Goal: Task Accomplishment & Management: Use online tool/utility

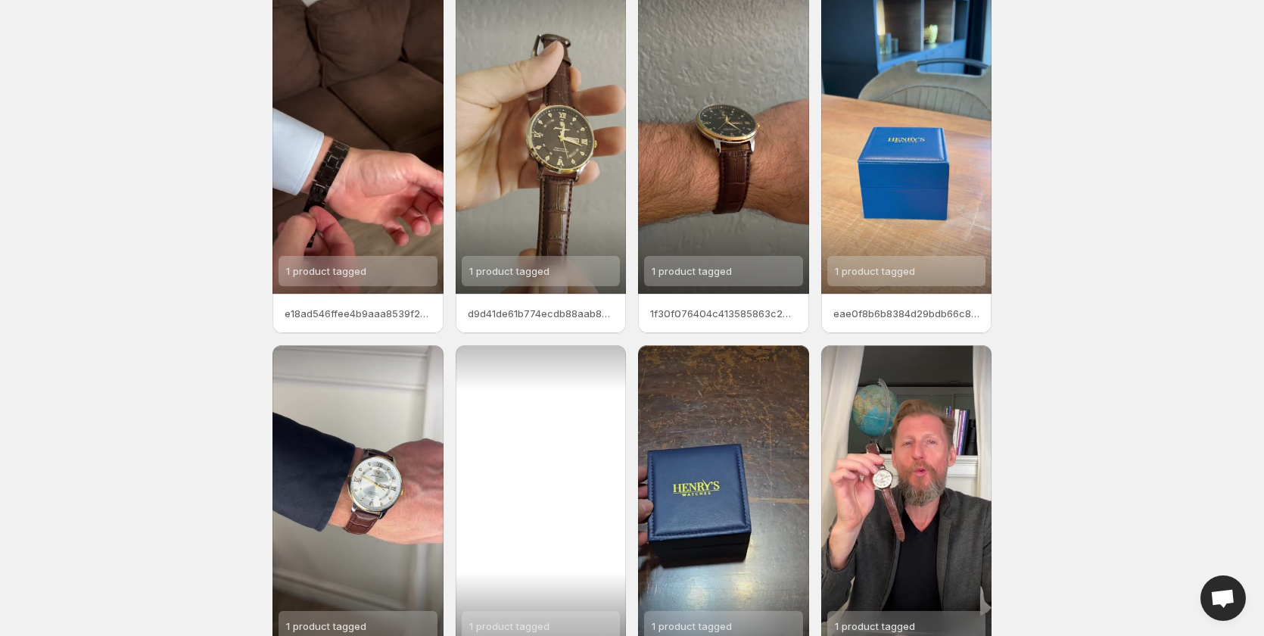
scroll to position [151, 0]
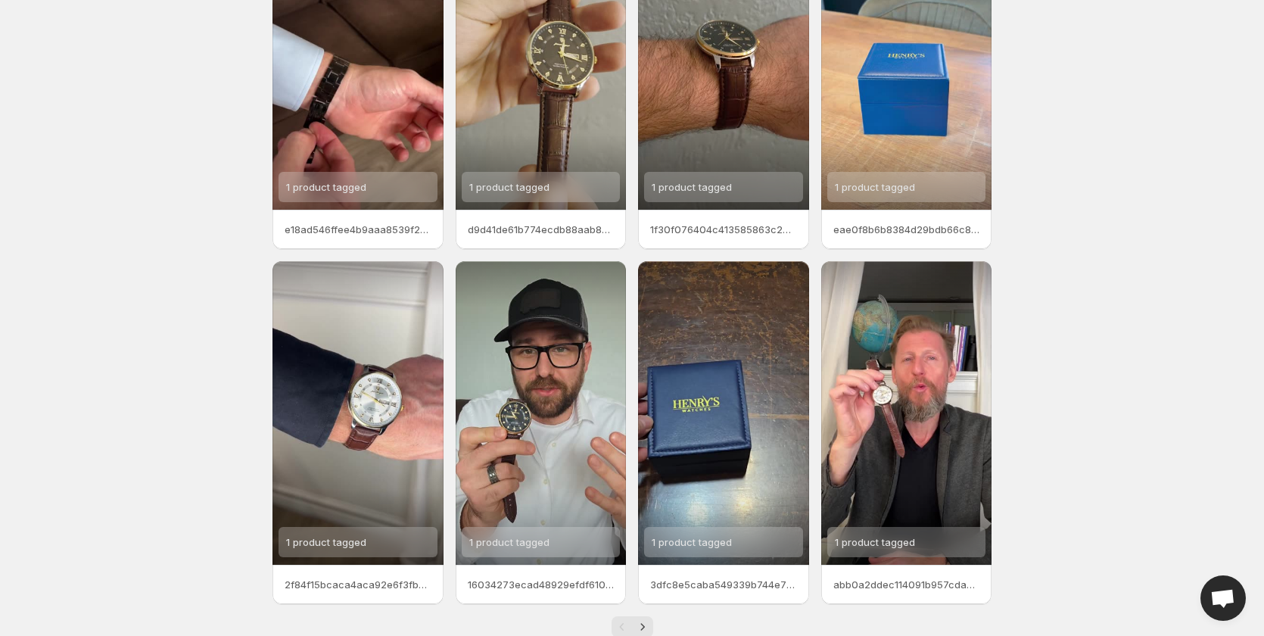
click at [92, 446] on body "Home Feeds Videos Subscription Settings Videos. This page is ready Videos Manag…" at bounding box center [632, 167] width 1264 height 636
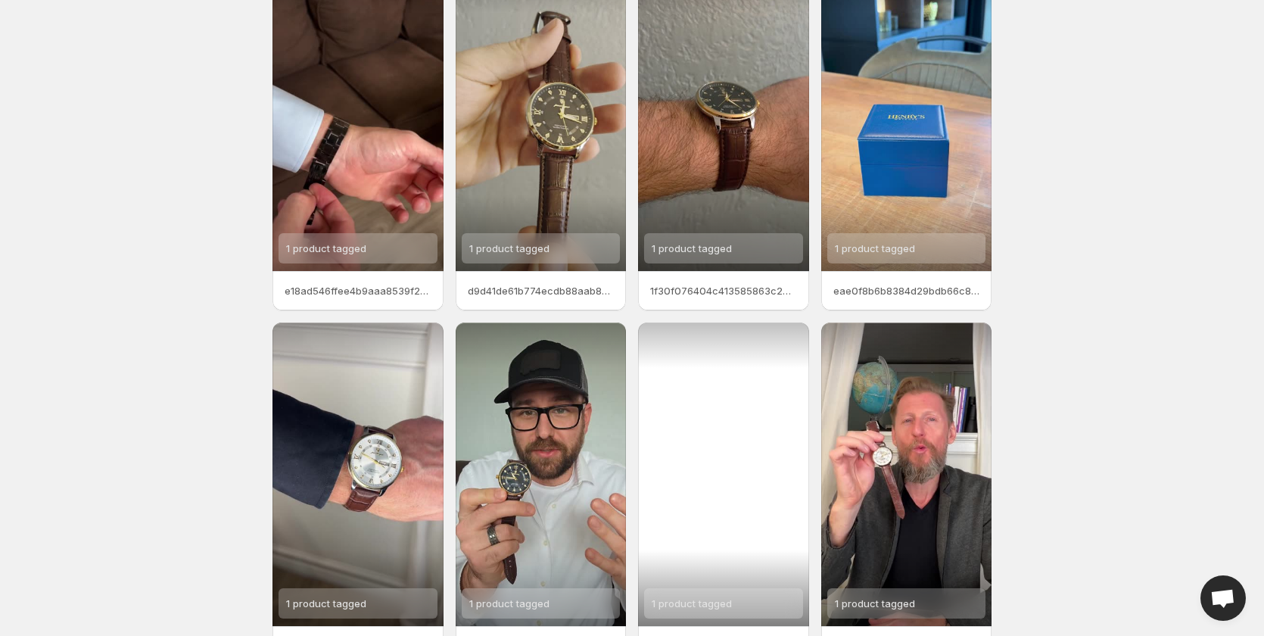
scroll to position [189, 0]
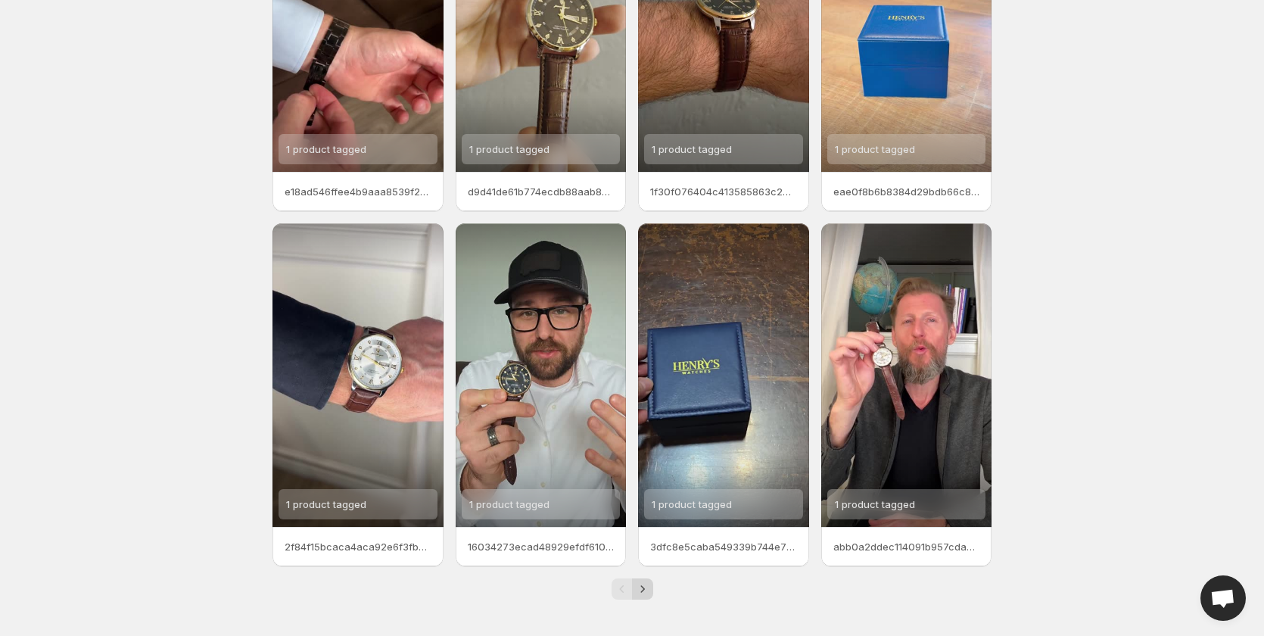
click at [640, 591] on icon "Next" at bounding box center [642, 588] width 15 height 15
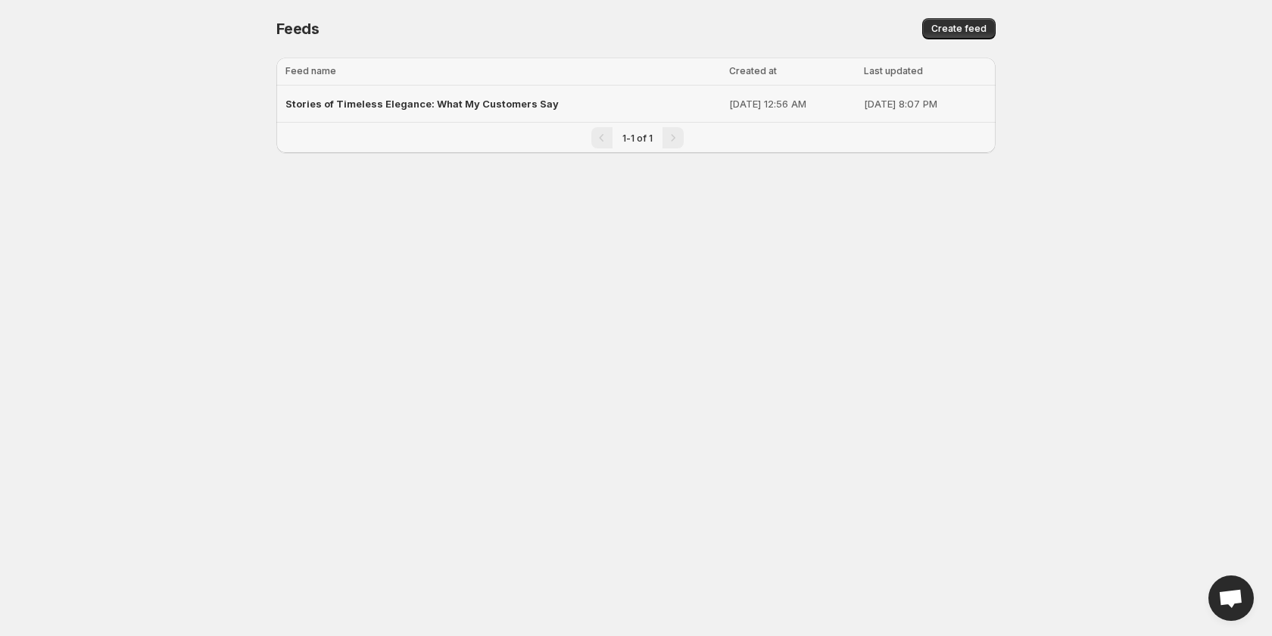
click at [729, 107] on p "[DATE] 12:56 AM" at bounding box center [792, 103] width 126 height 15
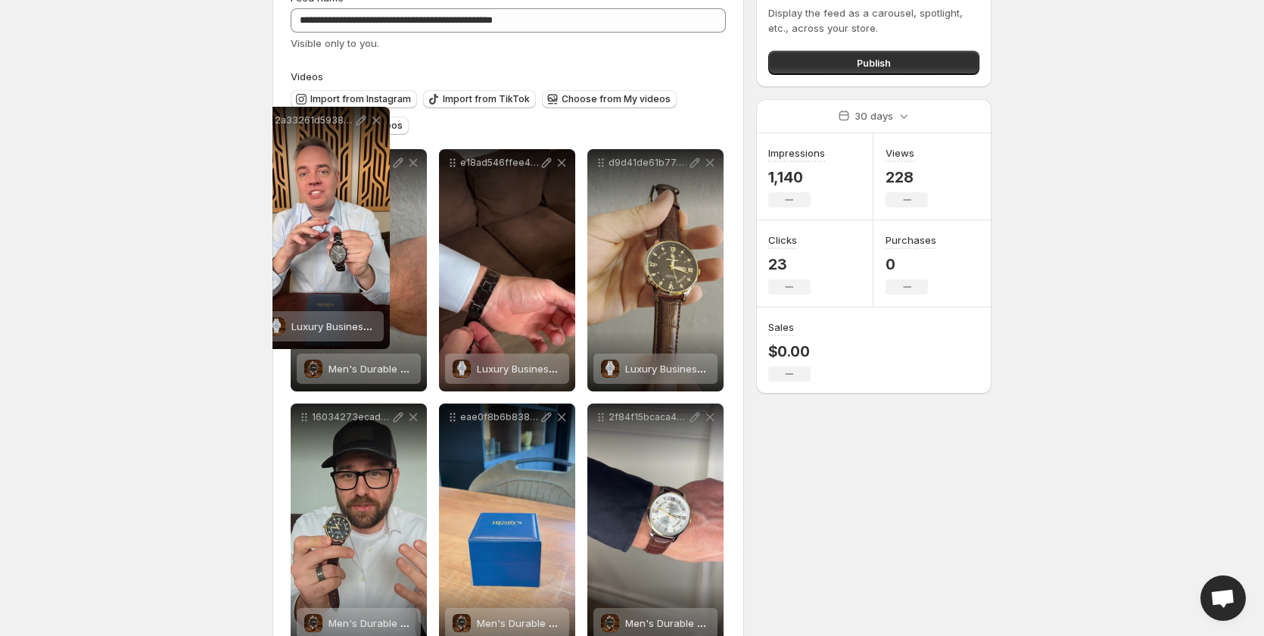
scroll to position [83, 0]
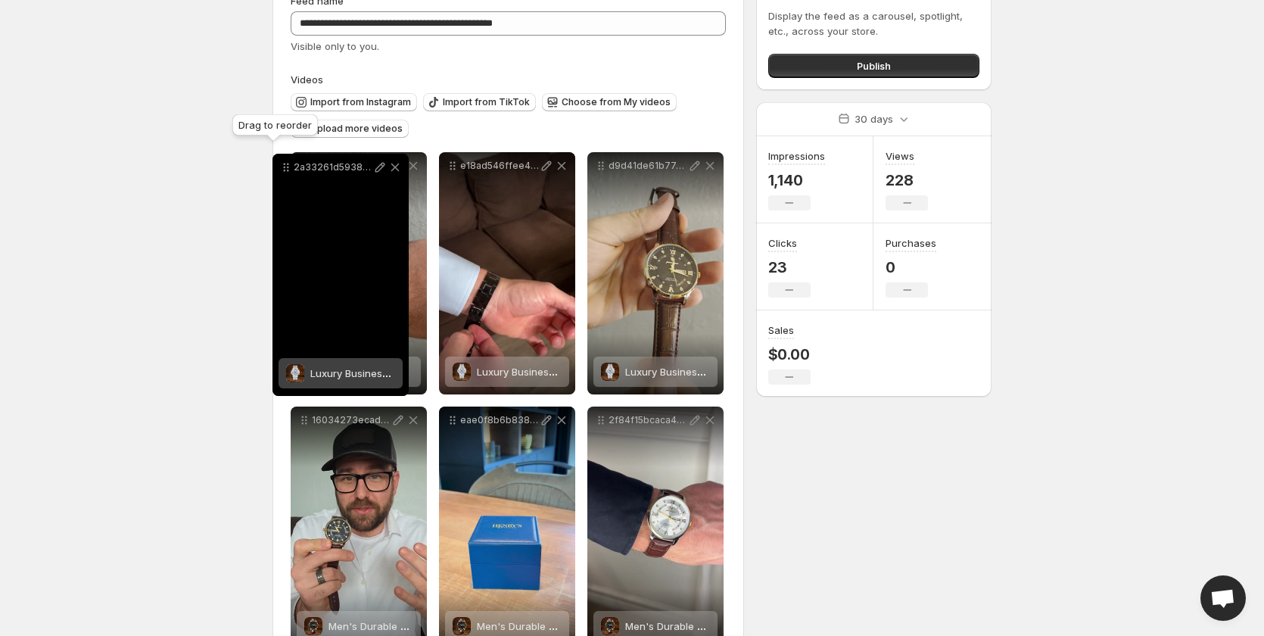
drag, startPoint x: 453, startPoint y: 373, endPoint x: 287, endPoint y: 170, distance: 263.1
click at [287, 170] on icon at bounding box center [286, 167] width 15 height 15
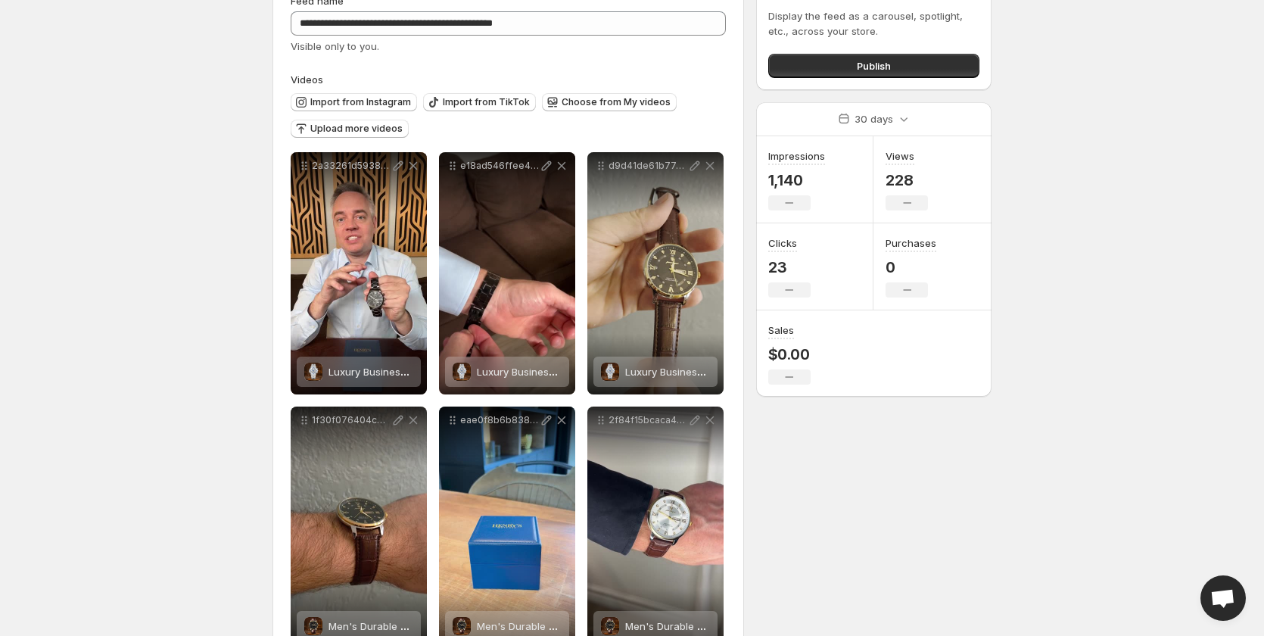
click at [36, 283] on body "**********" at bounding box center [632, 235] width 1264 height 636
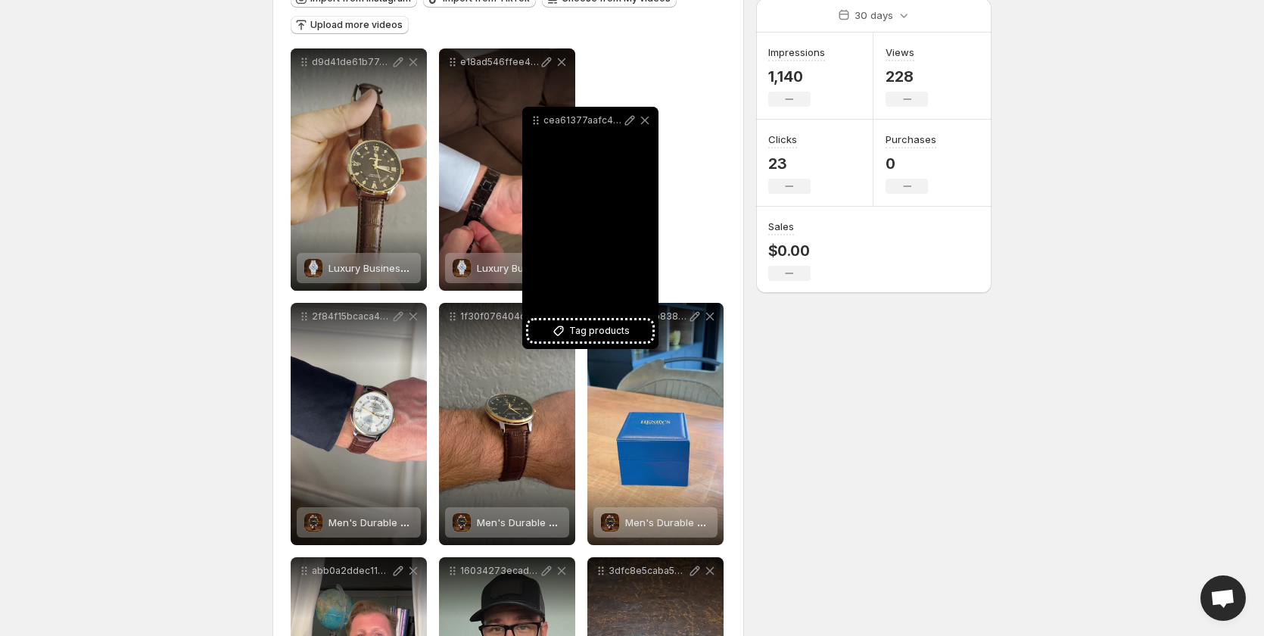
scroll to position [177, 0]
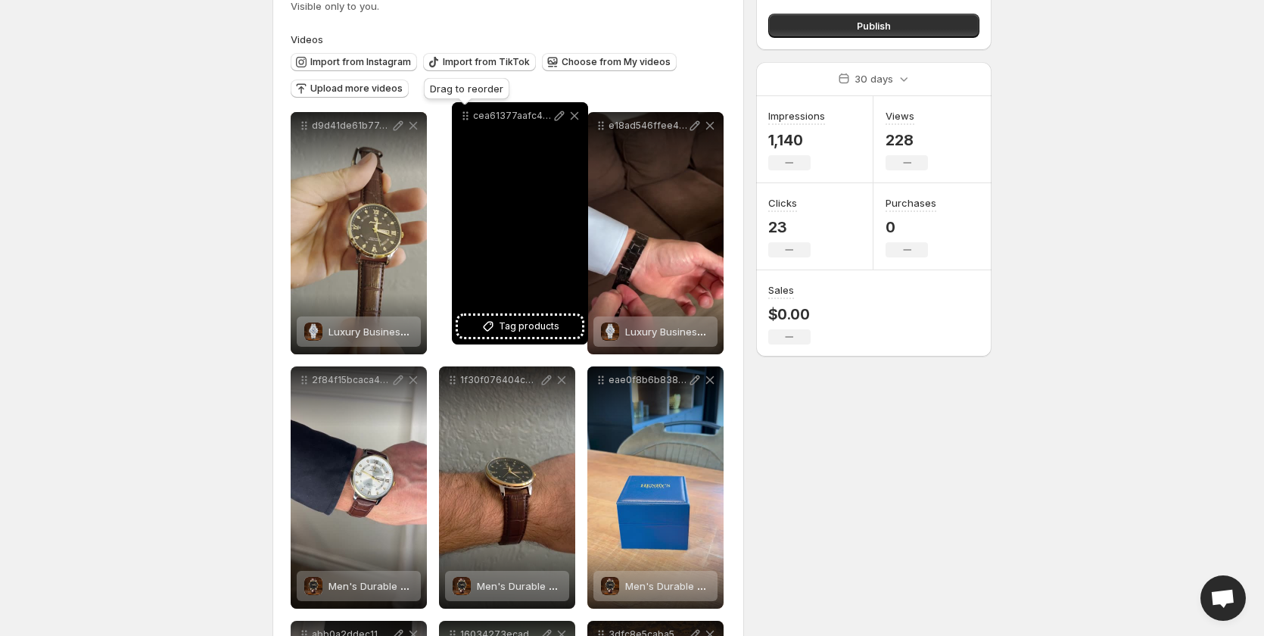
drag, startPoint x: 452, startPoint y: 369, endPoint x: 465, endPoint y: 105, distance: 264.5
click at [465, 108] on icon at bounding box center [465, 115] width 15 height 15
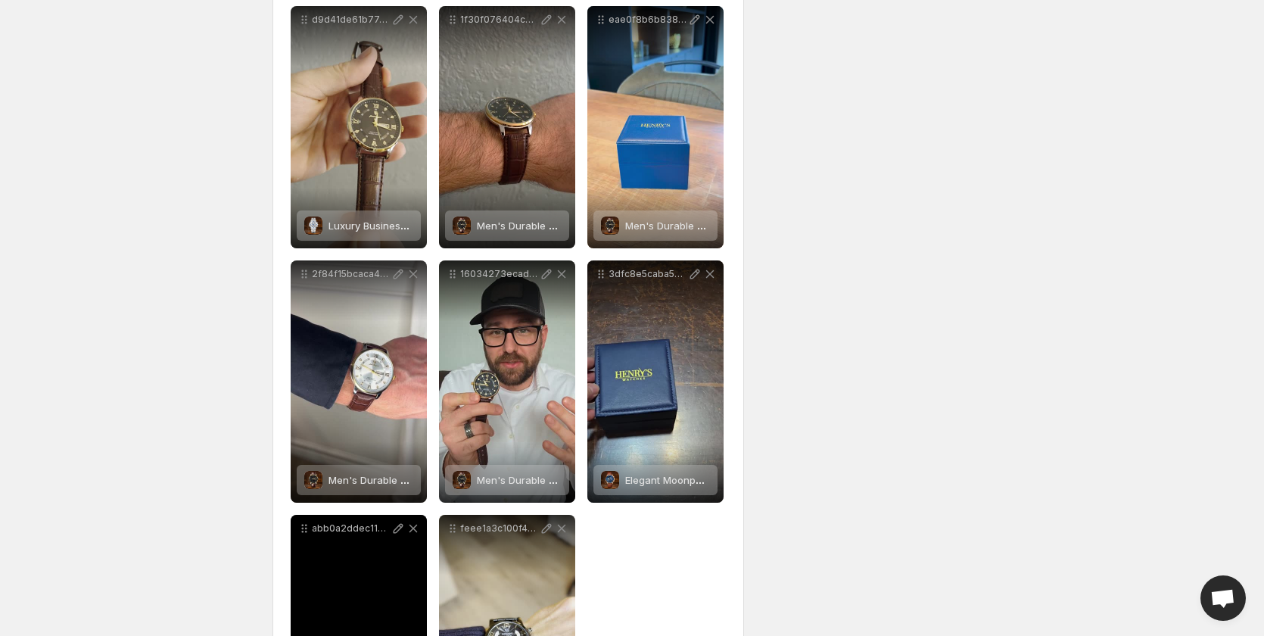
scroll to position [485, 0]
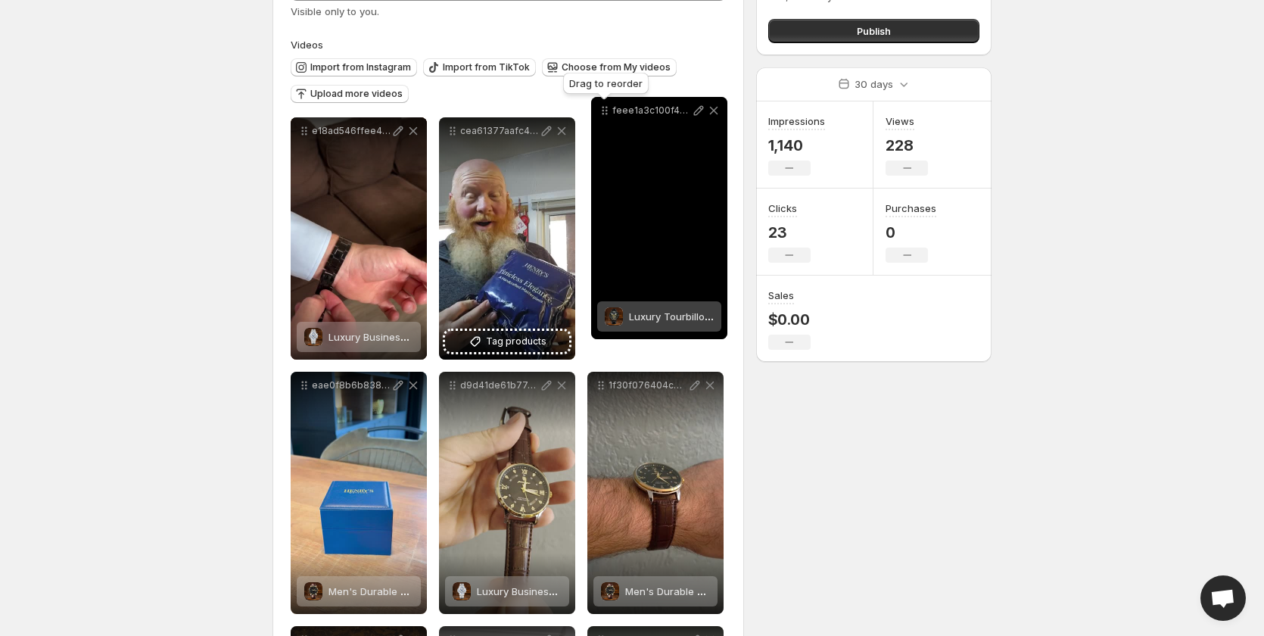
scroll to position [102, 0]
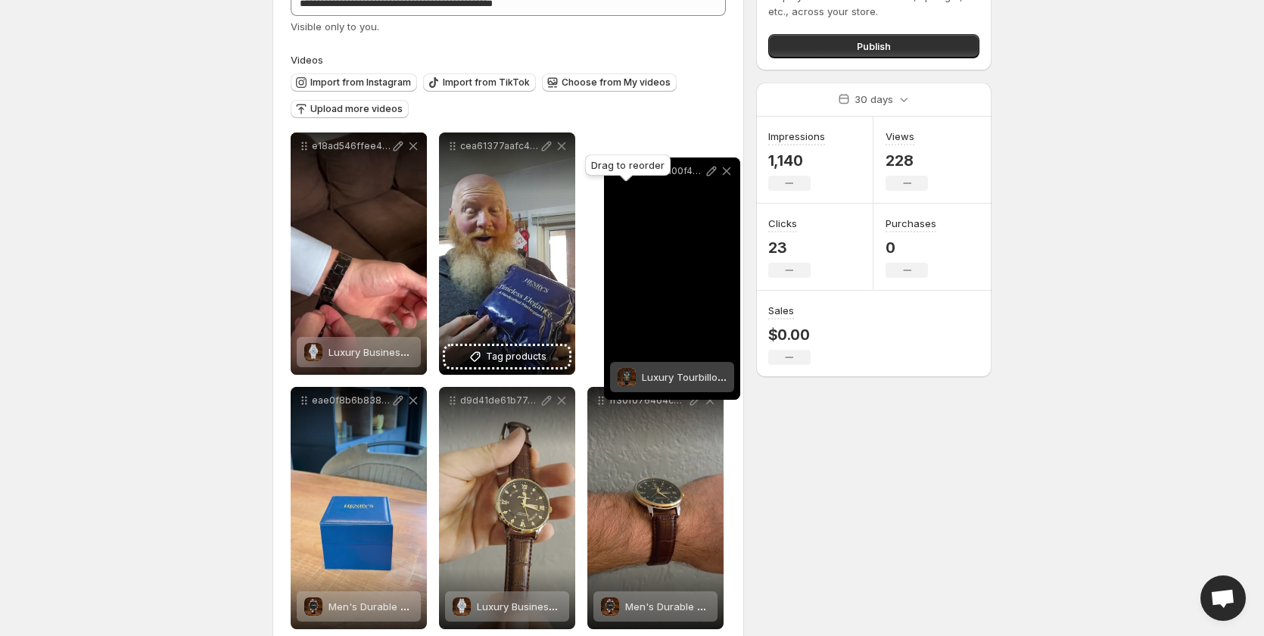
drag, startPoint x: 454, startPoint y: 375, endPoint x: 619, endPoint y: 176, distance: 259.2
click at [619, 176] on body "**********" at bounding box center [632, 216] width 1264 height 636
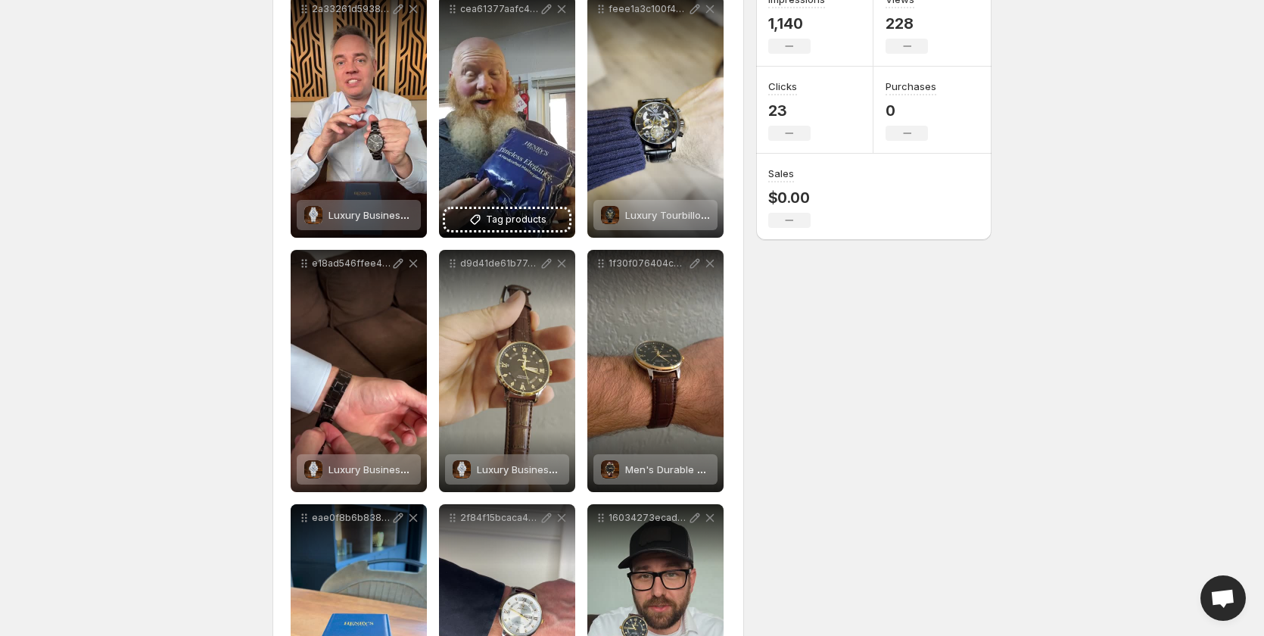
scroll to position [640, 0]
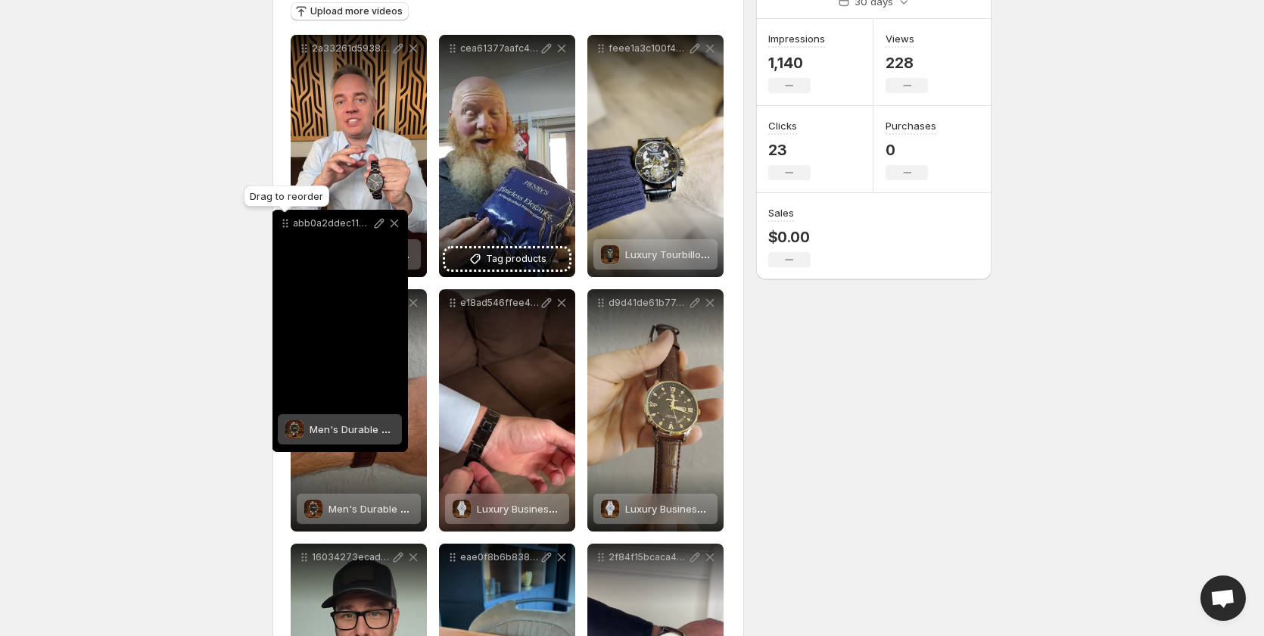
scroll to position [186, 0]
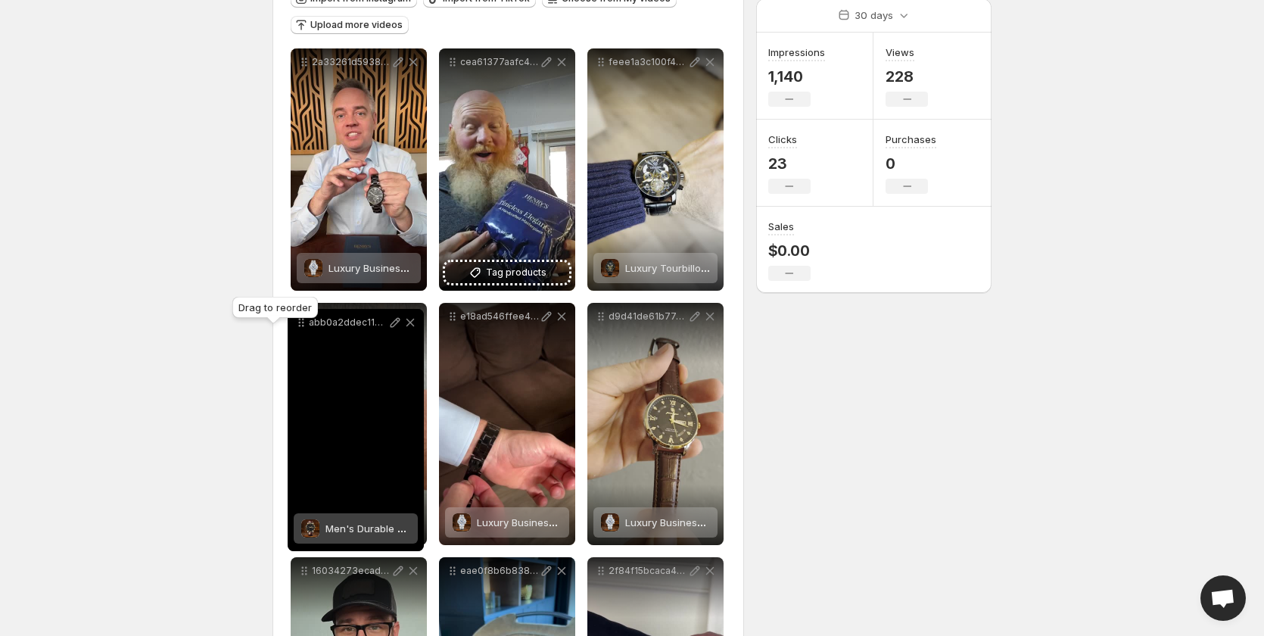
drag, startPoint x: 456, startPoint y: 372, endPoint x: 304, endPoint y: 323, distance: 159.0
click at [304, 323] on body "**********" at bounding box center [632, 132] width 1264 height 636
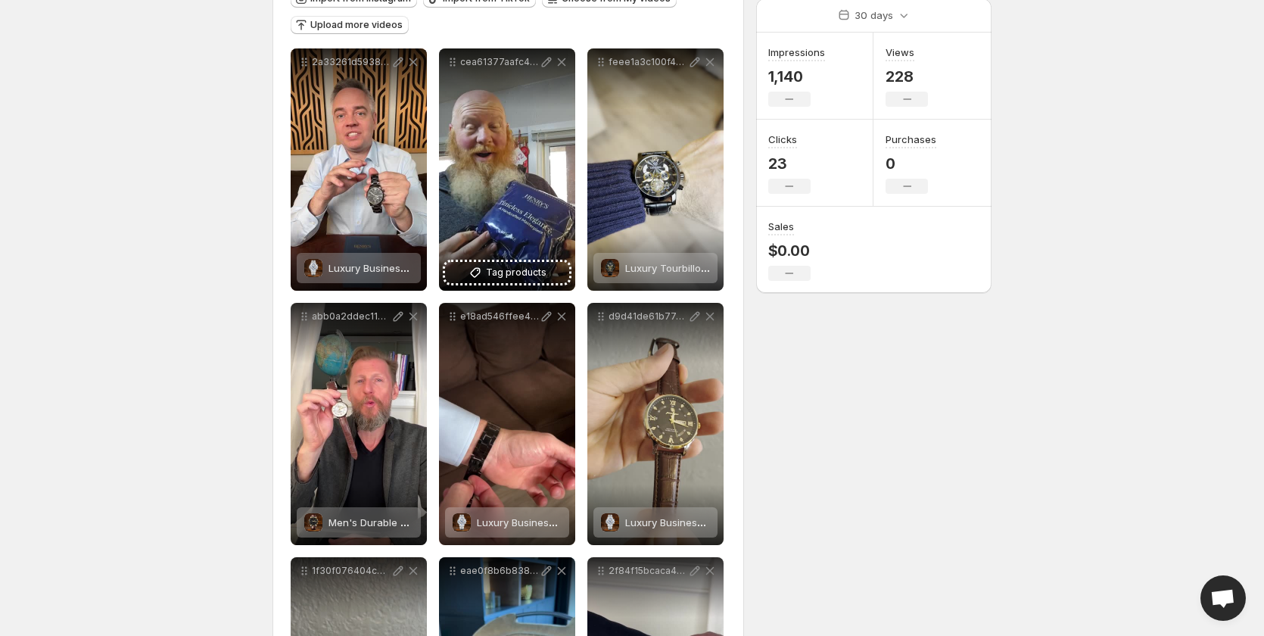
click at [89, 304] on body "**********" at bounding box center [632, 132] width 1264 height 636
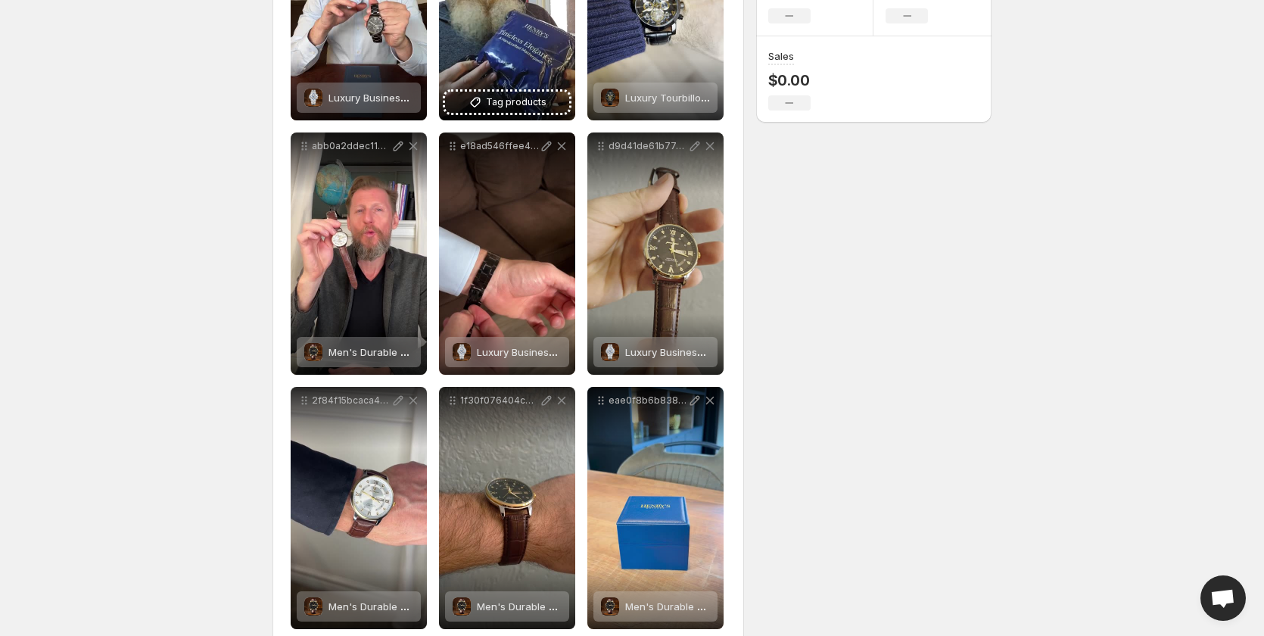
scroll to position [338, 0]
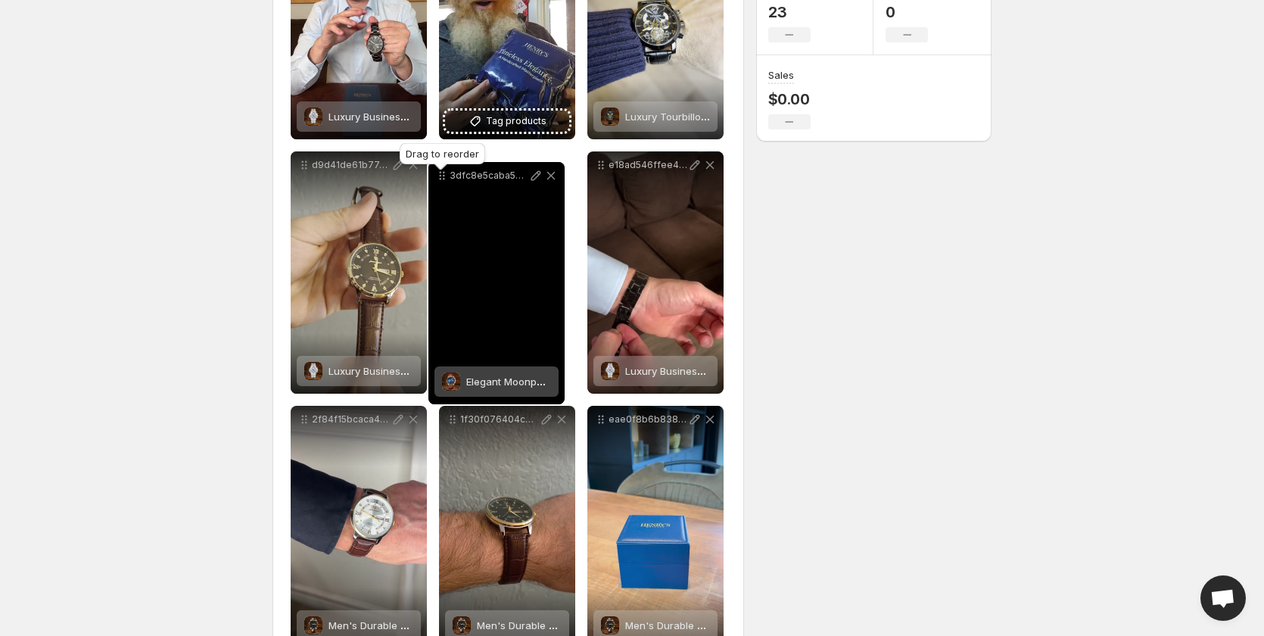
drag, startPoint x: 451, startPoint y: 373, endPoint x: 441, endPoint y: 178, distance: 195.6
click at [441, 178] on icon at bounding box center [441, 179] width 2 height 2
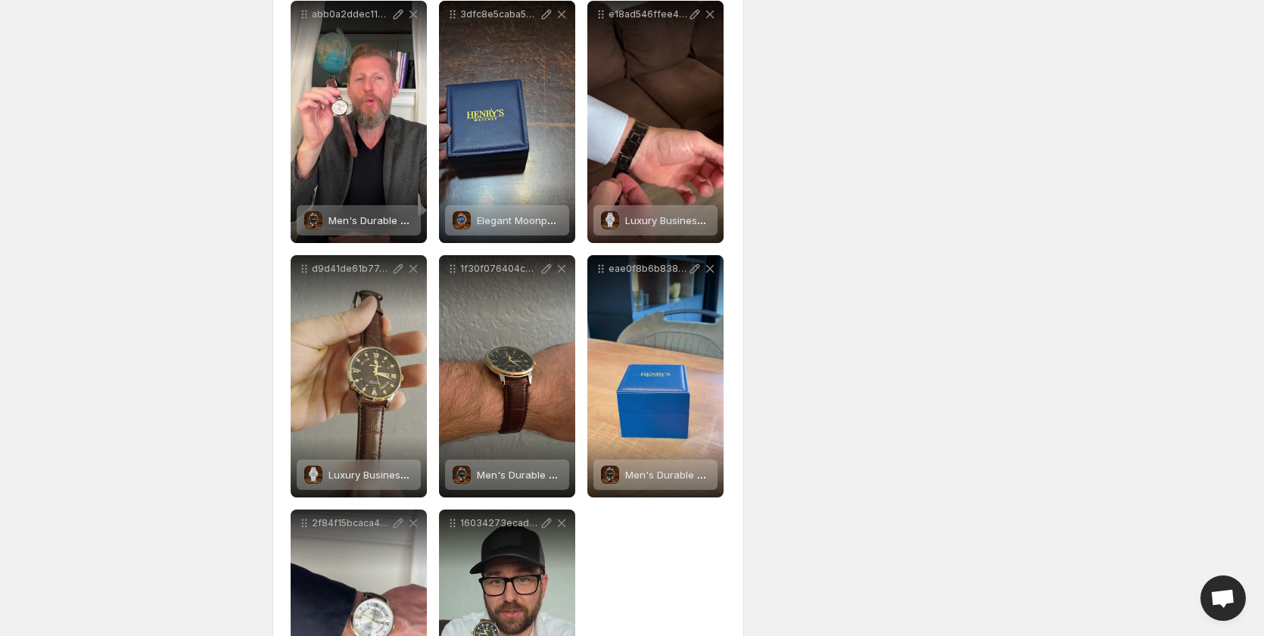
scroll to position [640, 0]
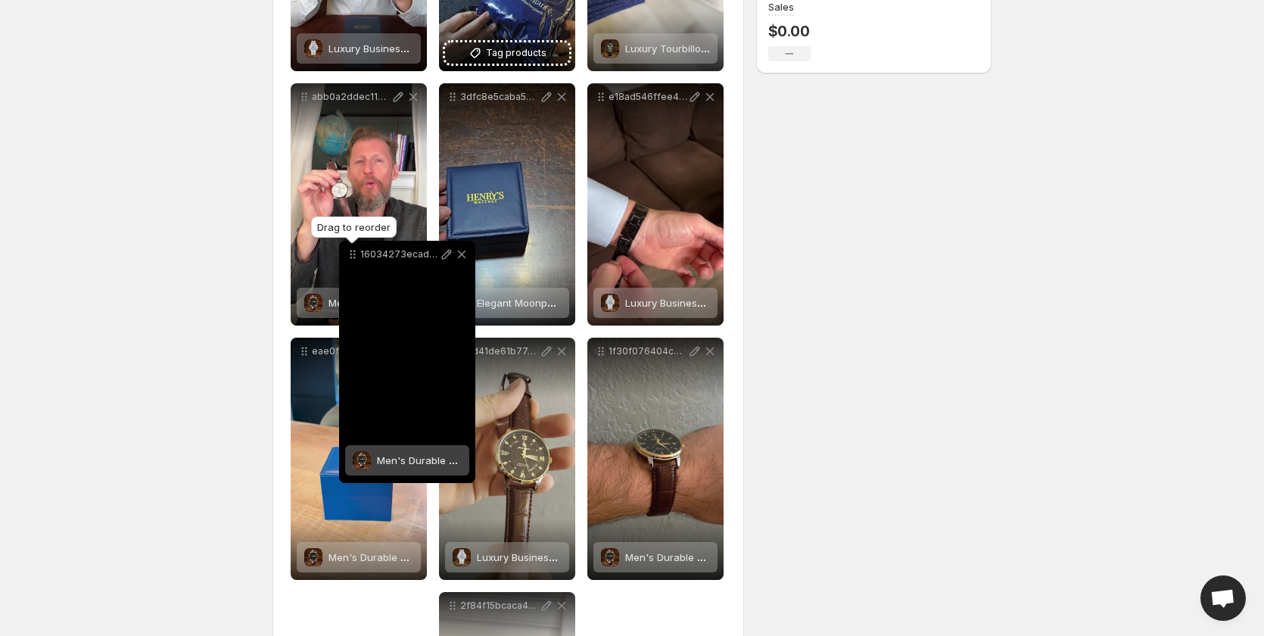
scroll to position [338, 0]
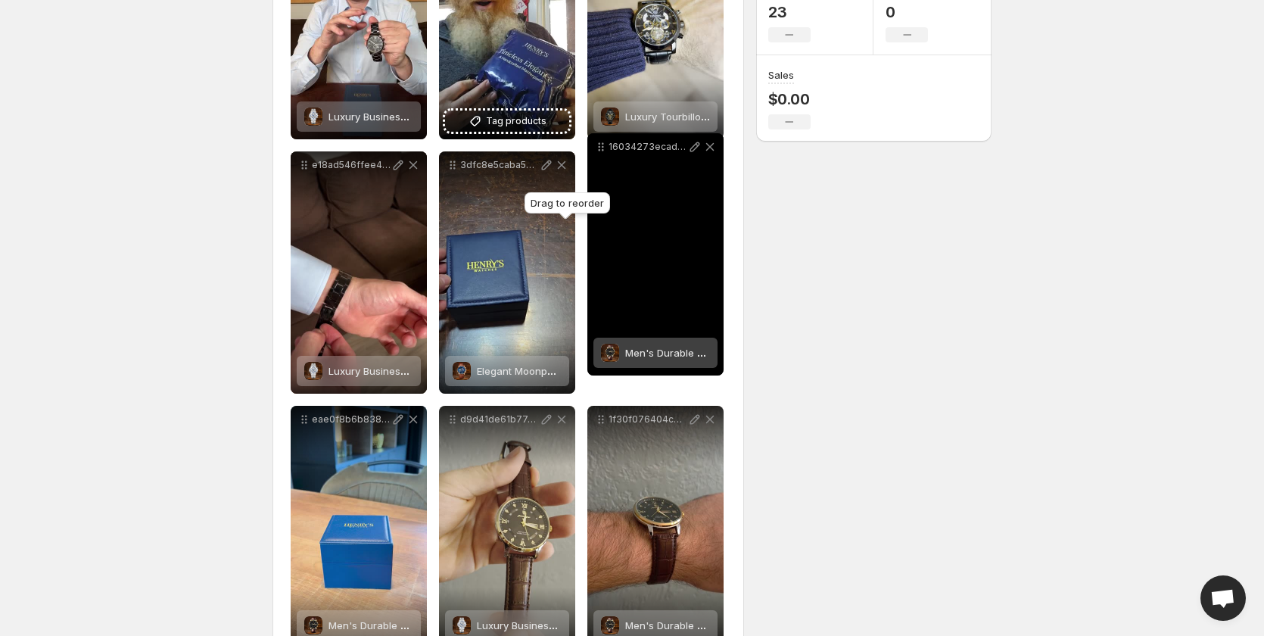
drag, startPoint x: 450, startPoint y: 373, endPoint x: 578, endPoint y: 174, distance: 237.1
click at [598, 150] on icon at bounding box center [601, 146] width 15 height 15
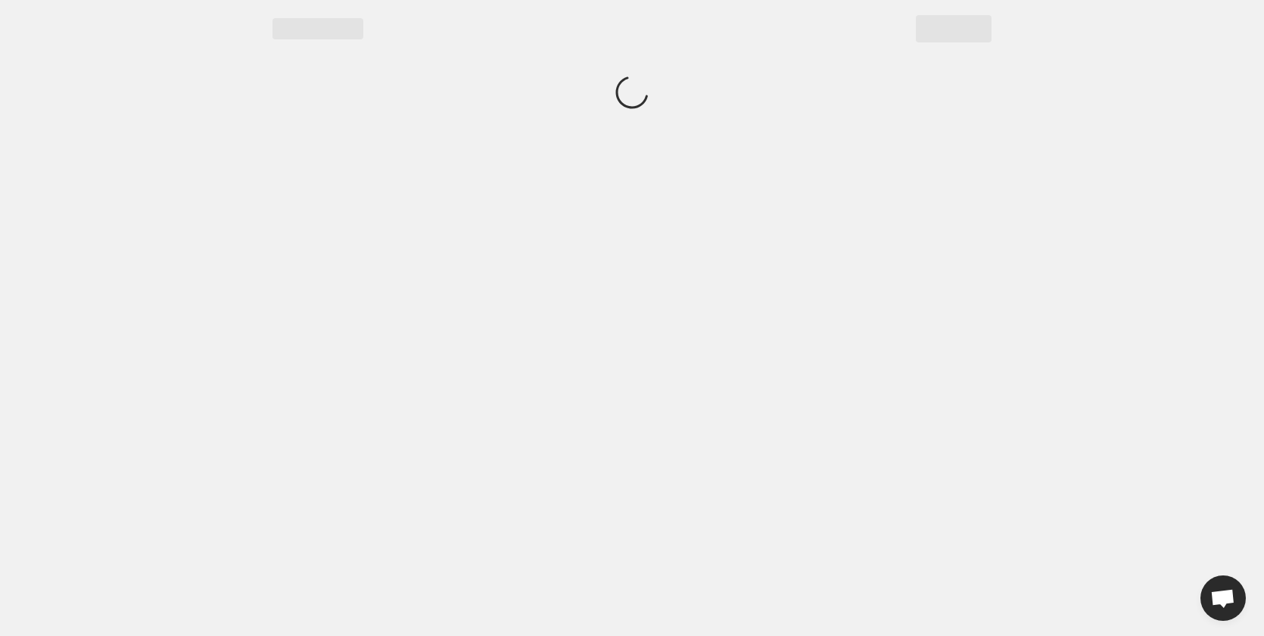
scroll to position [0, 0]
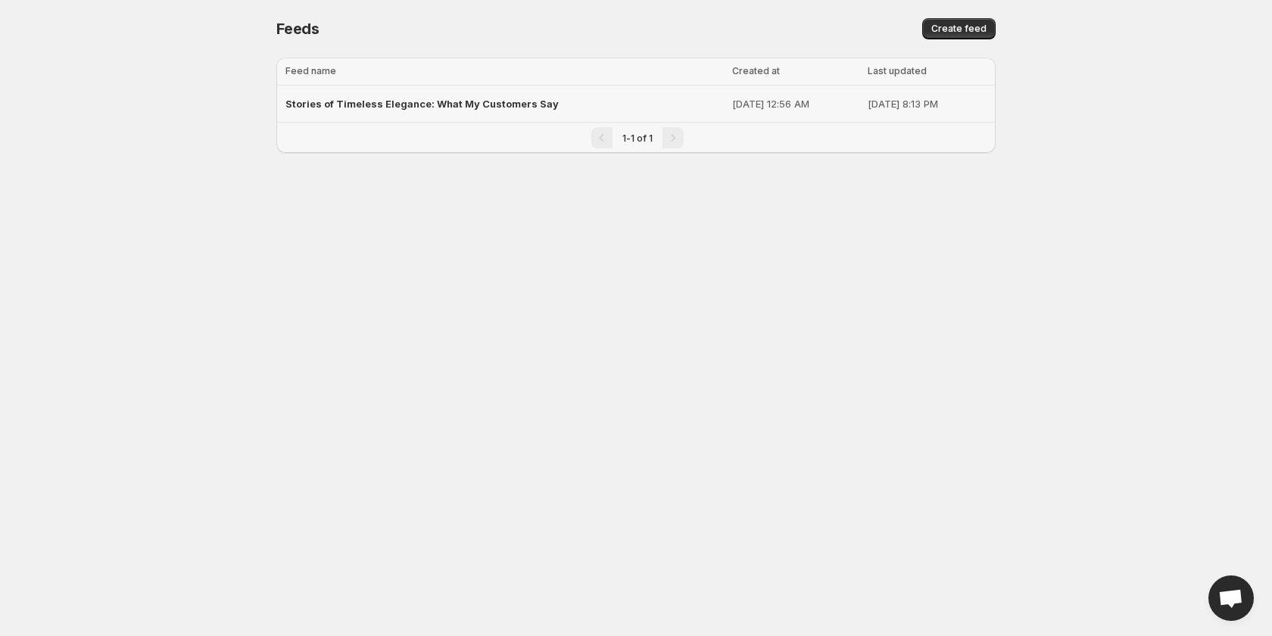
click at [516, 104] on span "Stories of Timeless Elegance: What My Customers Say" at bounding box center [421, 104] width 273 height 12
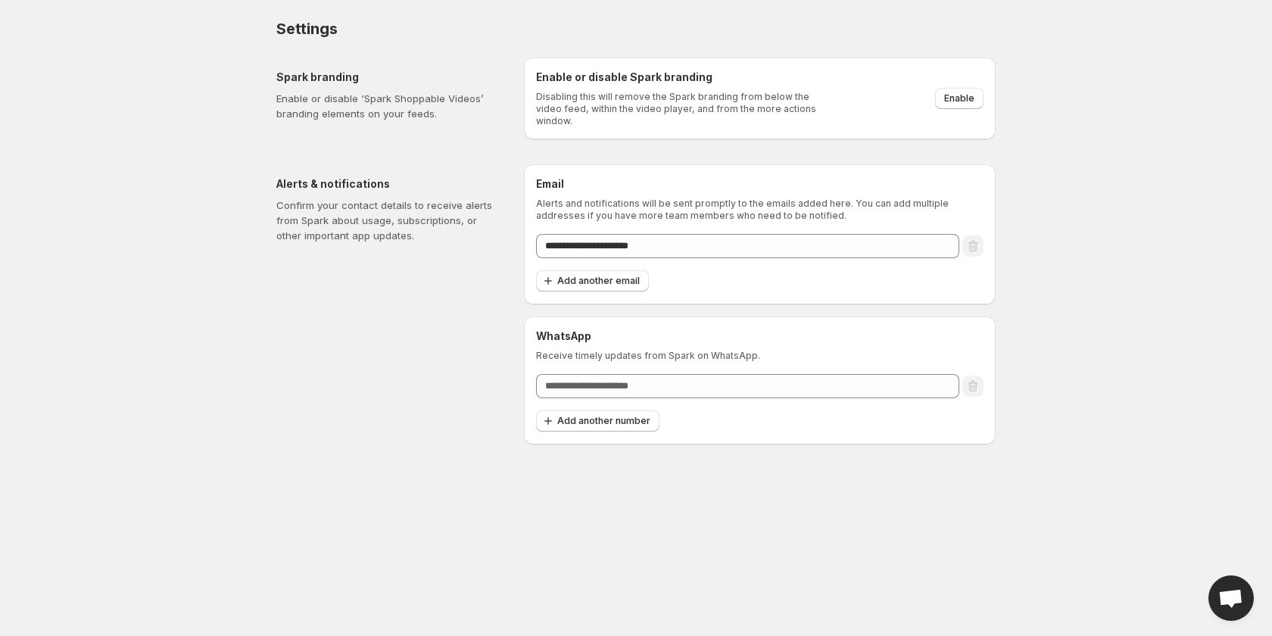
click at [157, 284] on body "**********" at bounding box center [636, 318] width 1272 height 636
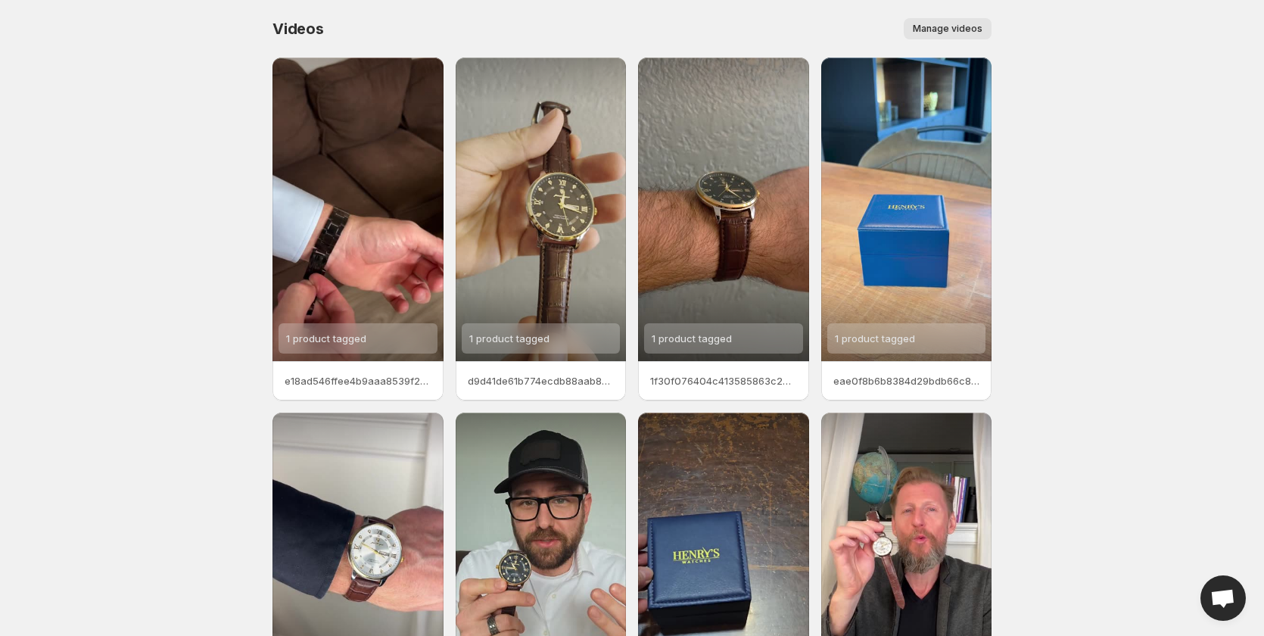
click at [952, 32] on span "Manage videos" at bounding box center [948, 29] width 70 height 12
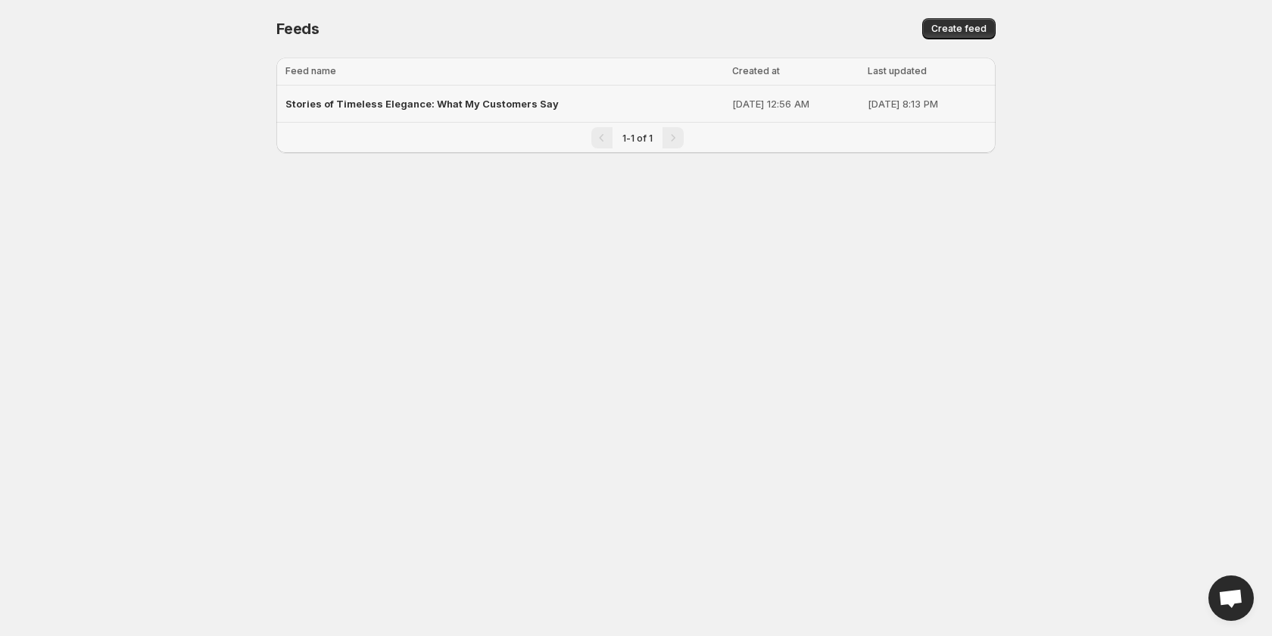
click at [578, 103] on div "Stories of Timeless Elegance: What My Customers Say" at bounding box center [504, 103] width 438 height 27
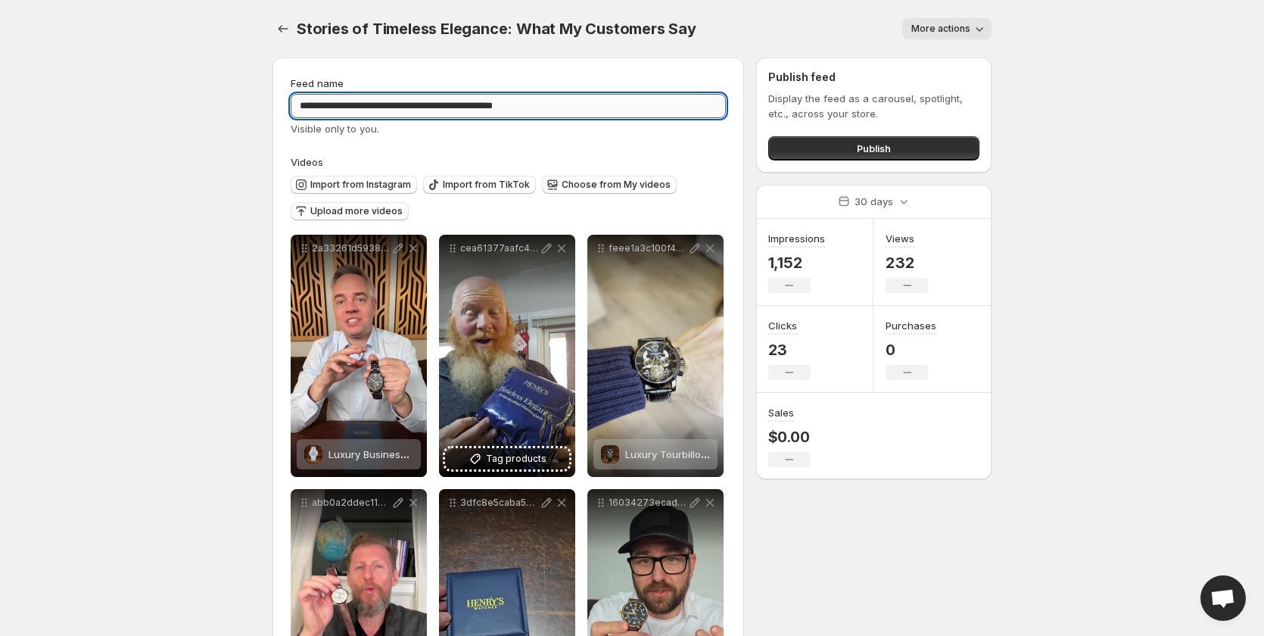
click at [593, 107] on input "**********" at bounding box center [508, 106] width 435 height 24
drag, startPoint x: 1159, startPoint y: 119, endPoint x: 1069, endPoint y: 1, distance: 148.5
click at [1159, 118] on body "**********" at bounding box center [632, 318] width 1264 height 636
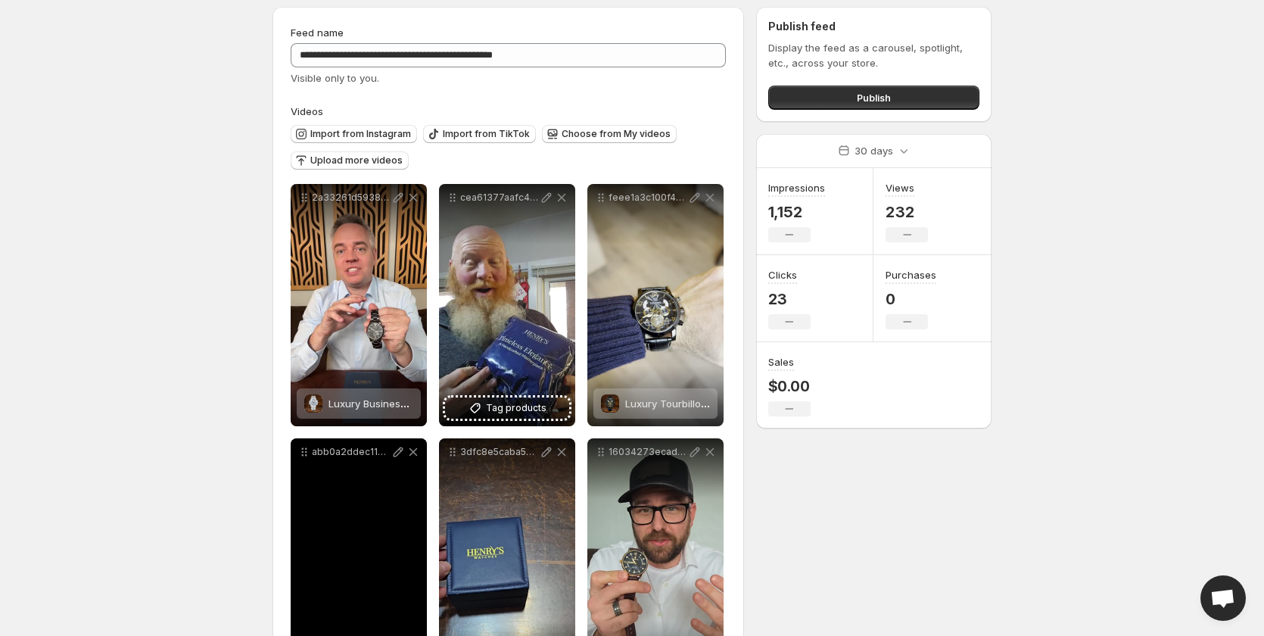
scroll to position [76, 0]
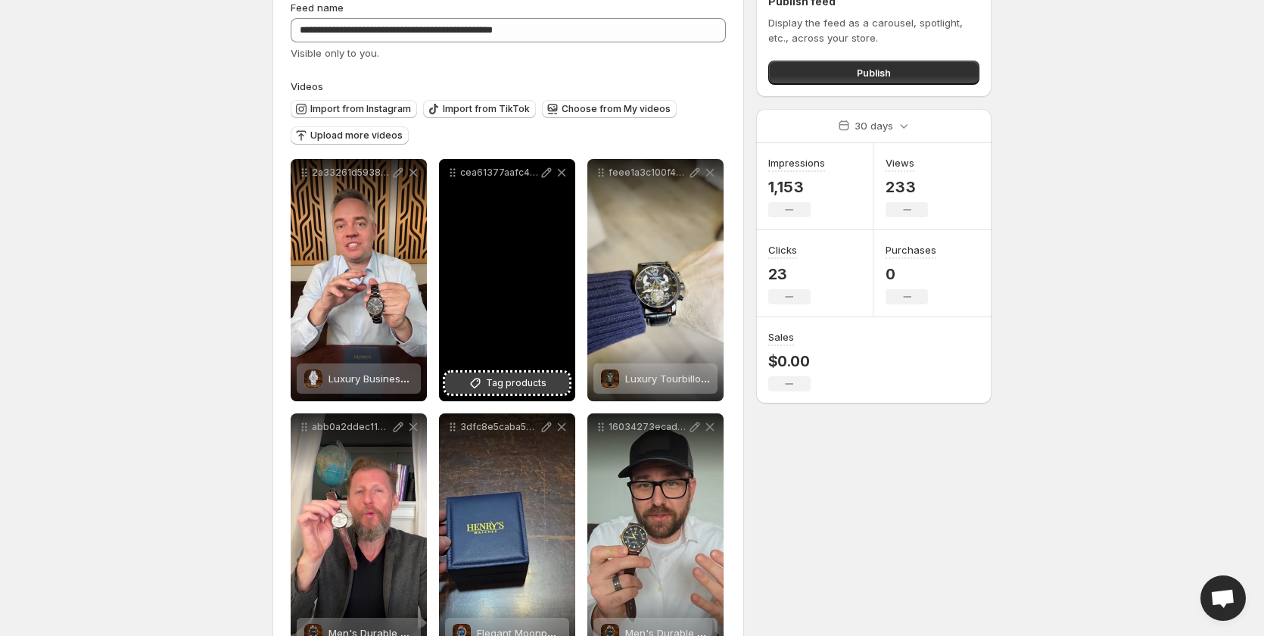
click at [523, 382] on span "Tag products" at bounding box center [516, 382] width 61 height 15
click at [518, 381] on span "Tag products" at bounding box center [516, 382] width 61 height 15
click at [513, 387] on span "Tag products" at bounding box center [516, 382] width 61 height 15
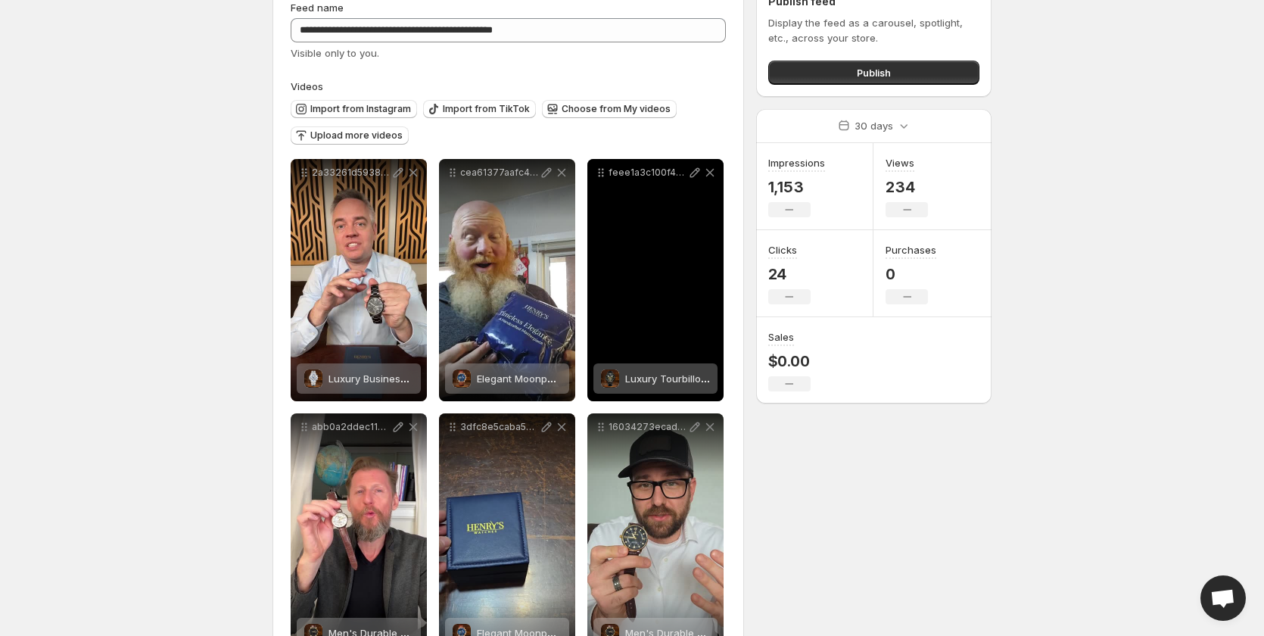
click at [654, 377] on span "Luxury Tourbillon Automatic Mechanical Watch" at bounding box center [737, 378] width 224 height 12
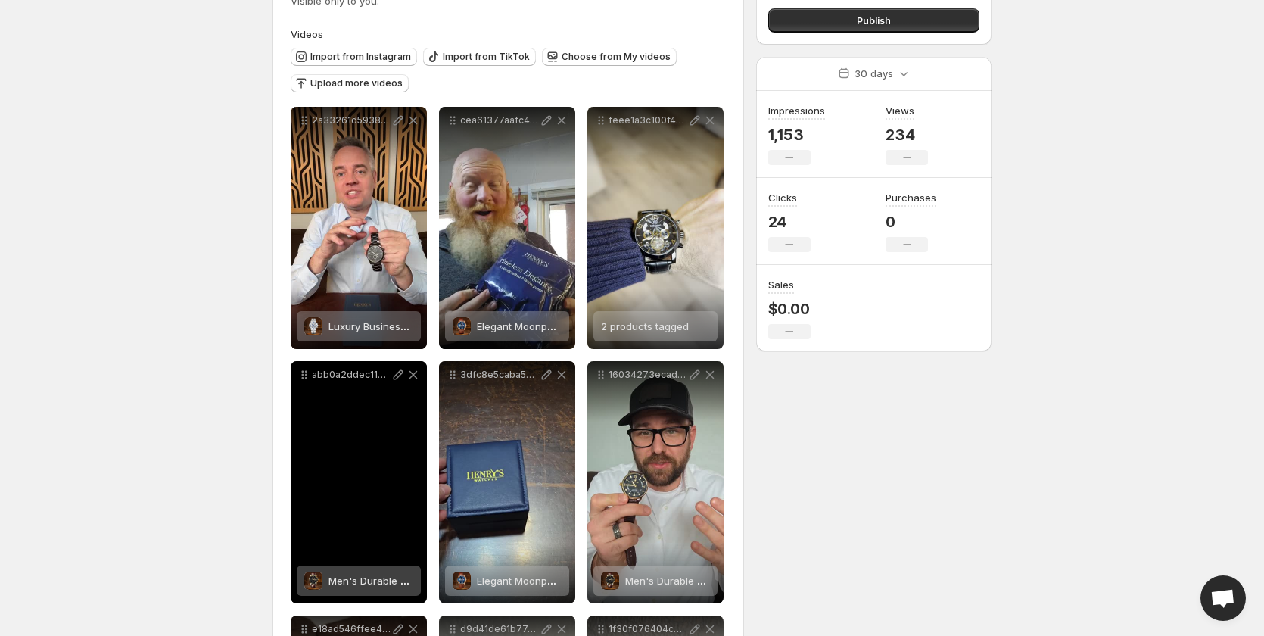
scroll to position [151, 0]
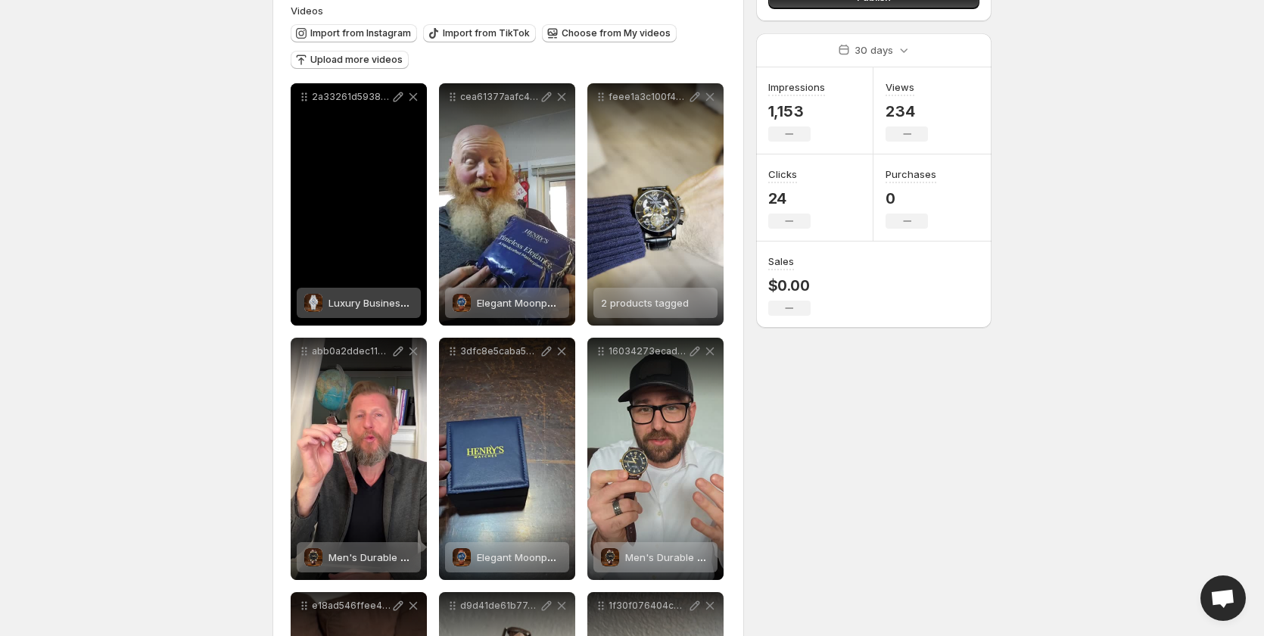
click at [372, 307] on span "Luxury Business Men's Watch" at bounding box center [400, 303] width 142 height 12
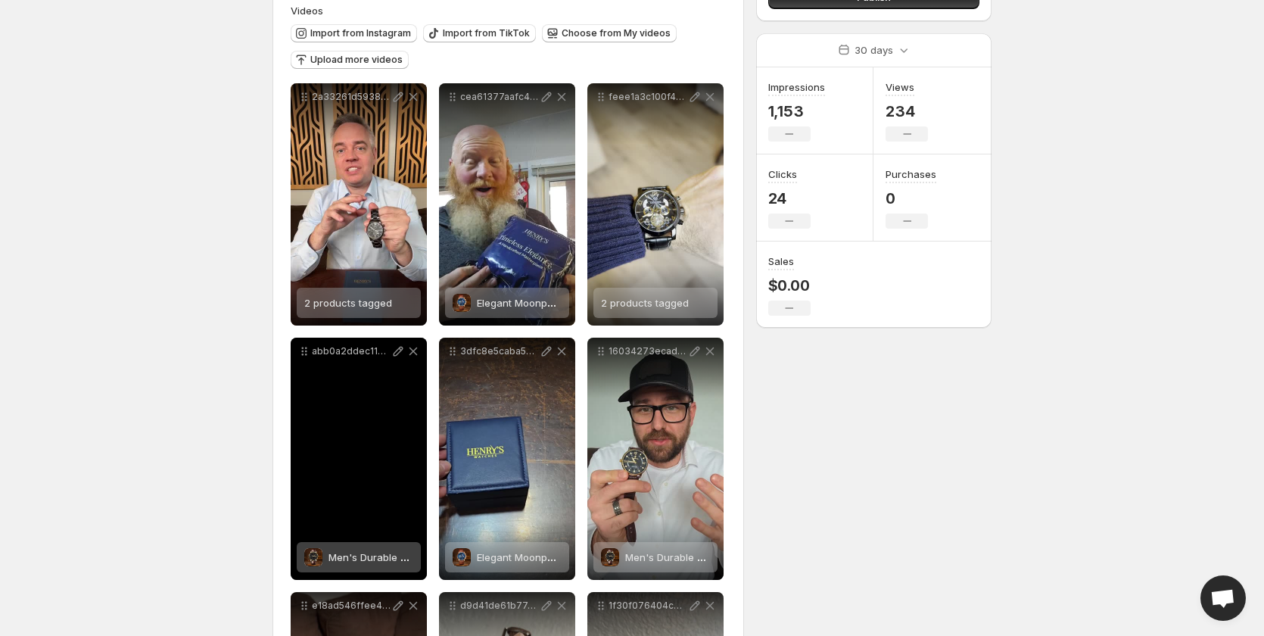
click at [349, 559] on span "Men's Durable Luminous Watch" at bounding box center [404, 557] width 151 height 12
click at [357, 557] on span "Men's Durable Luminous Watch" at bounding box center [404, 557] width 151 height 12
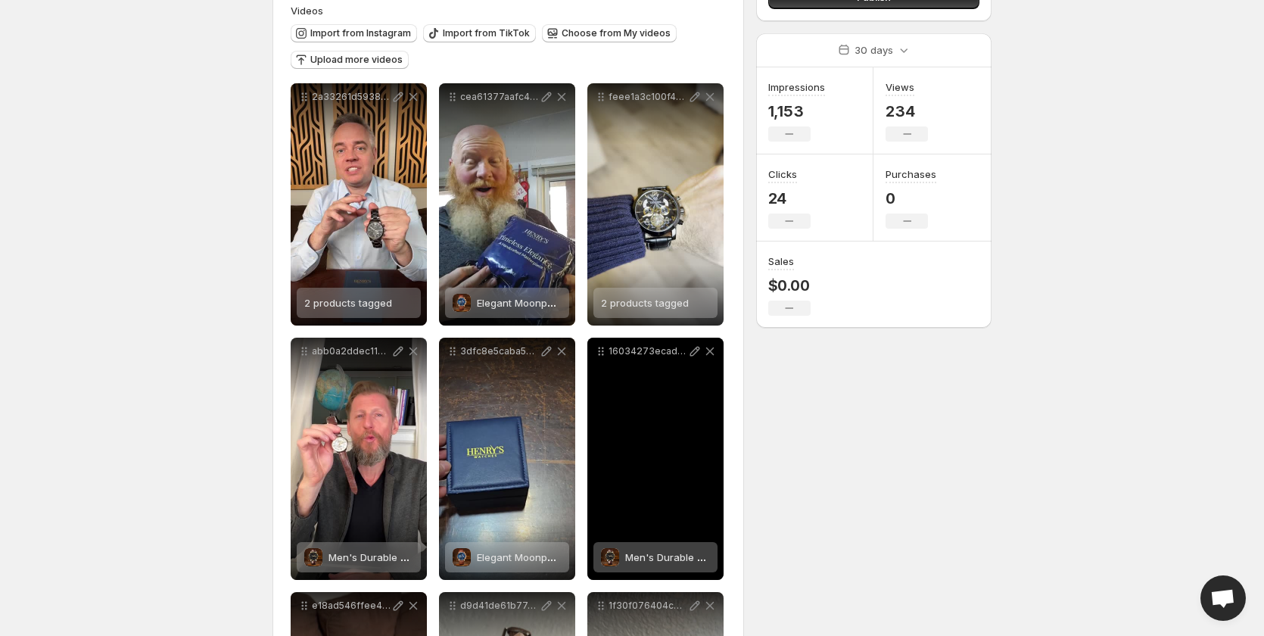
scroll to position [379, 0]
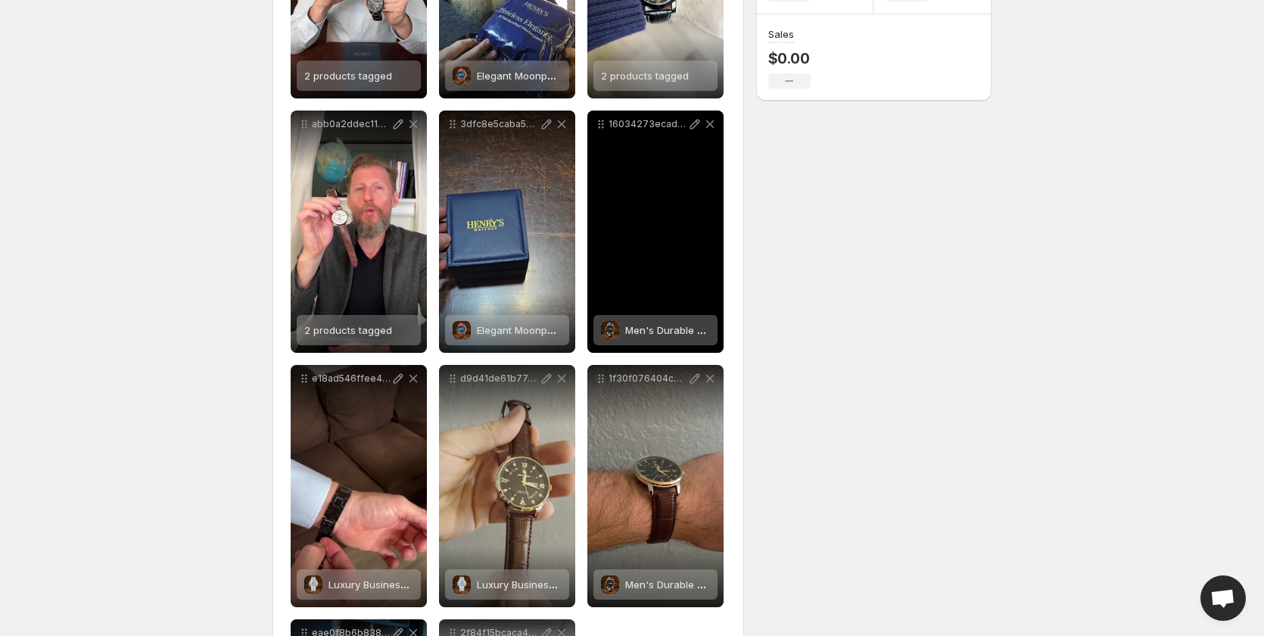
click at [659, 334] on span "Men's Durable Luminous Watch" at bounding box center [700, 330] width 151 height 12
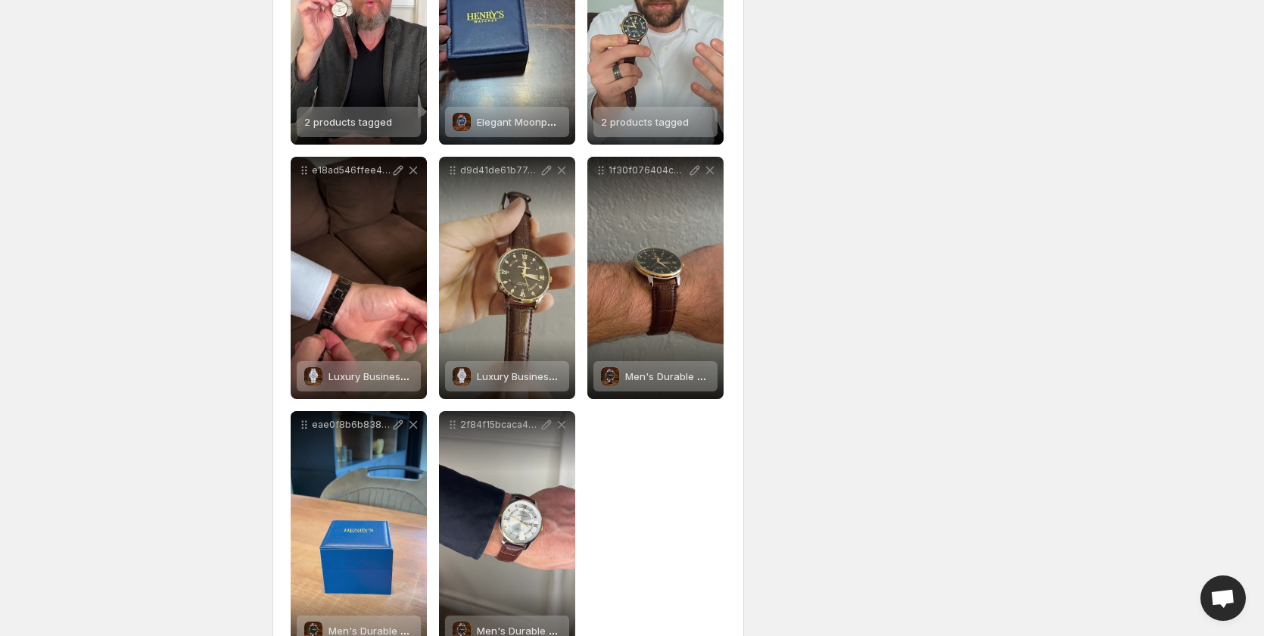
scroll to position [606, 0]
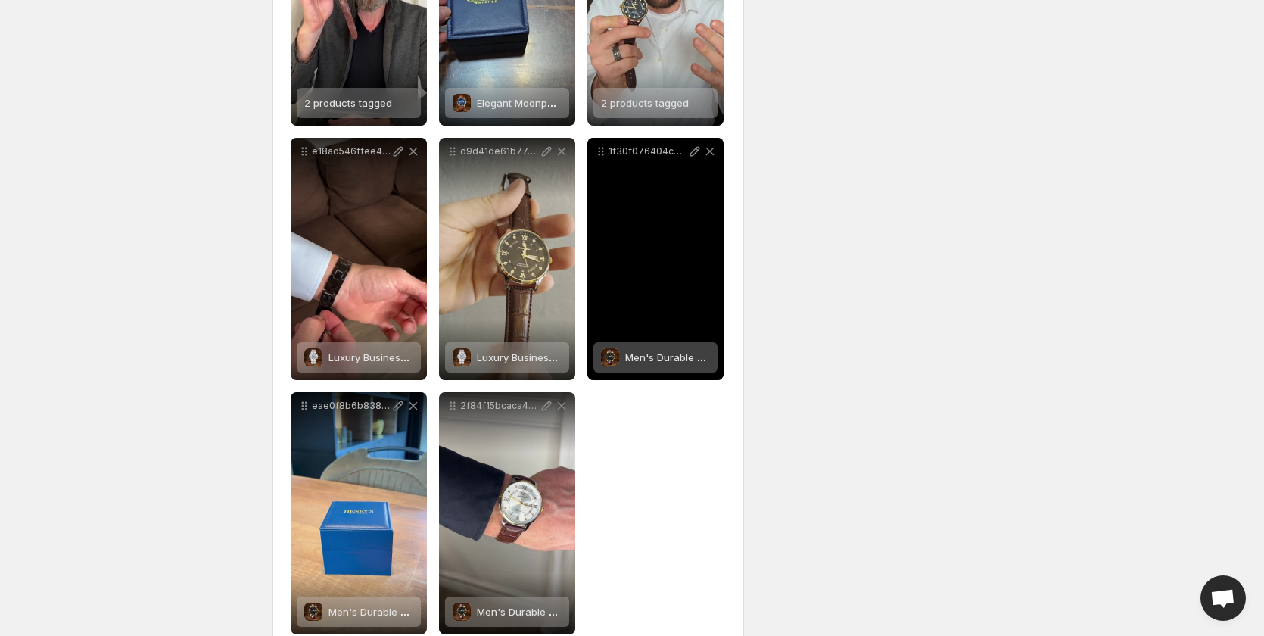
click at [659, 358] on span "Men's Durable Luminous Watch" at bounding box center [700, 357] width 151 height 12
click at [663, 356] on span "Men's Durable Luminous Watch" at bounding box center [700, 357] width 151 height 12
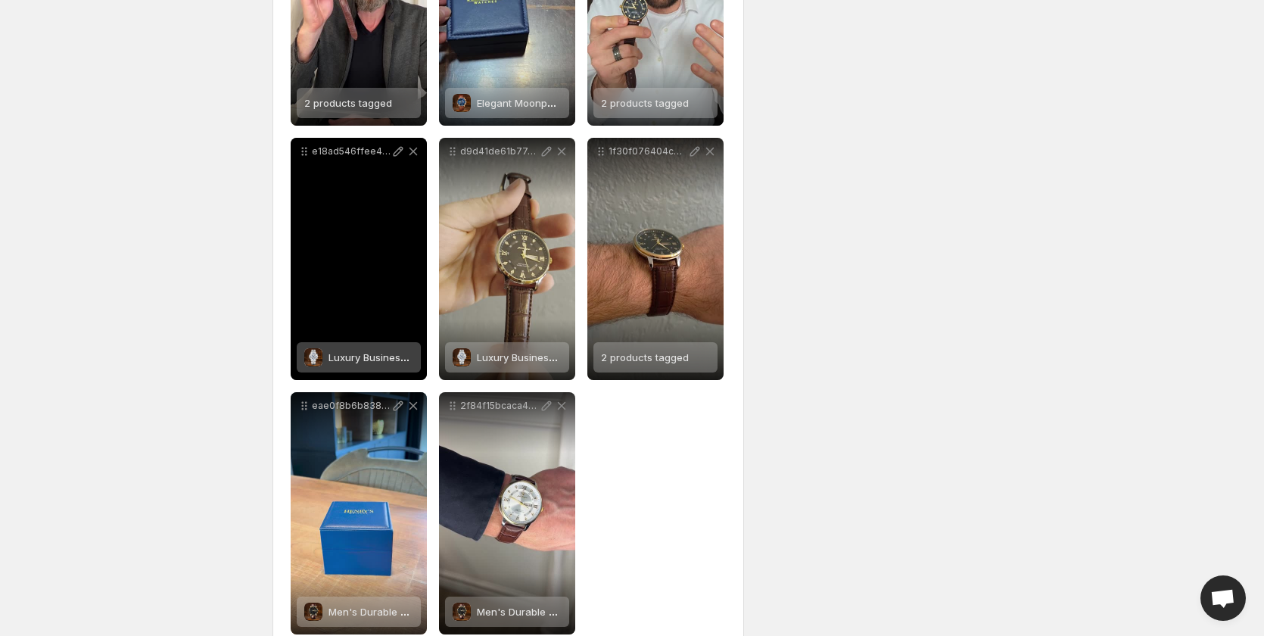
click at [366, 360] on span "Luxury Business Men's Watch" at bounding box center [400, 357] width 142 height 12
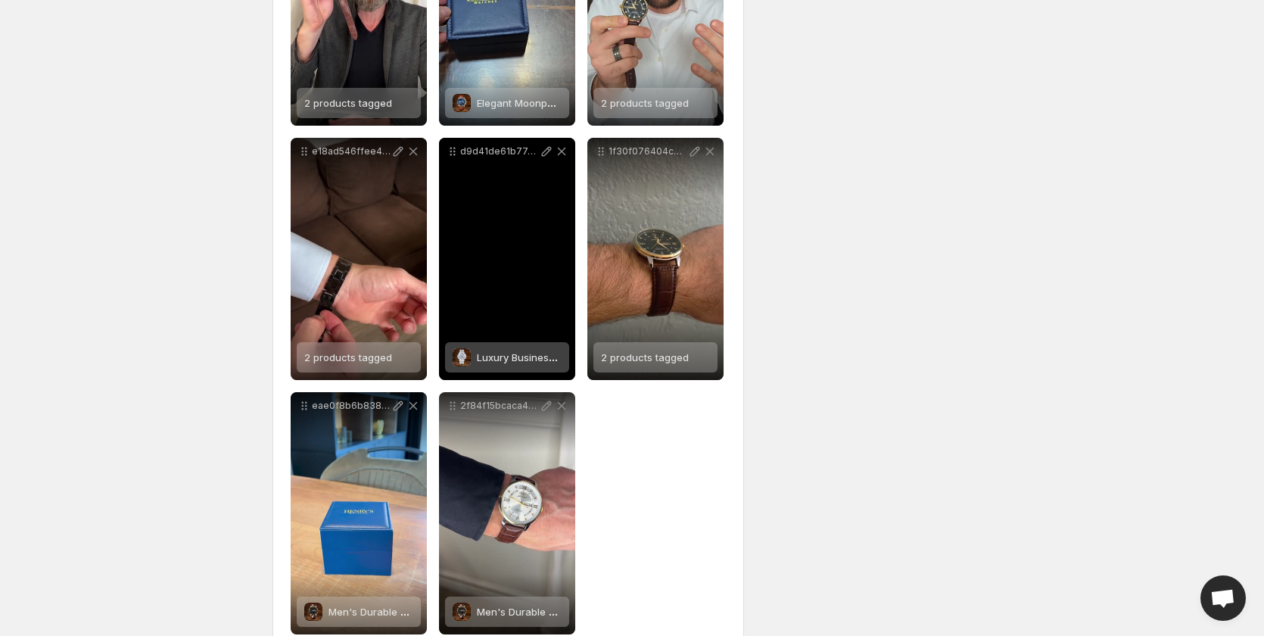
click at [503, 362] on span "Luxury Business Men's Watch" at bounding box center [548, 357] width 142 height 12
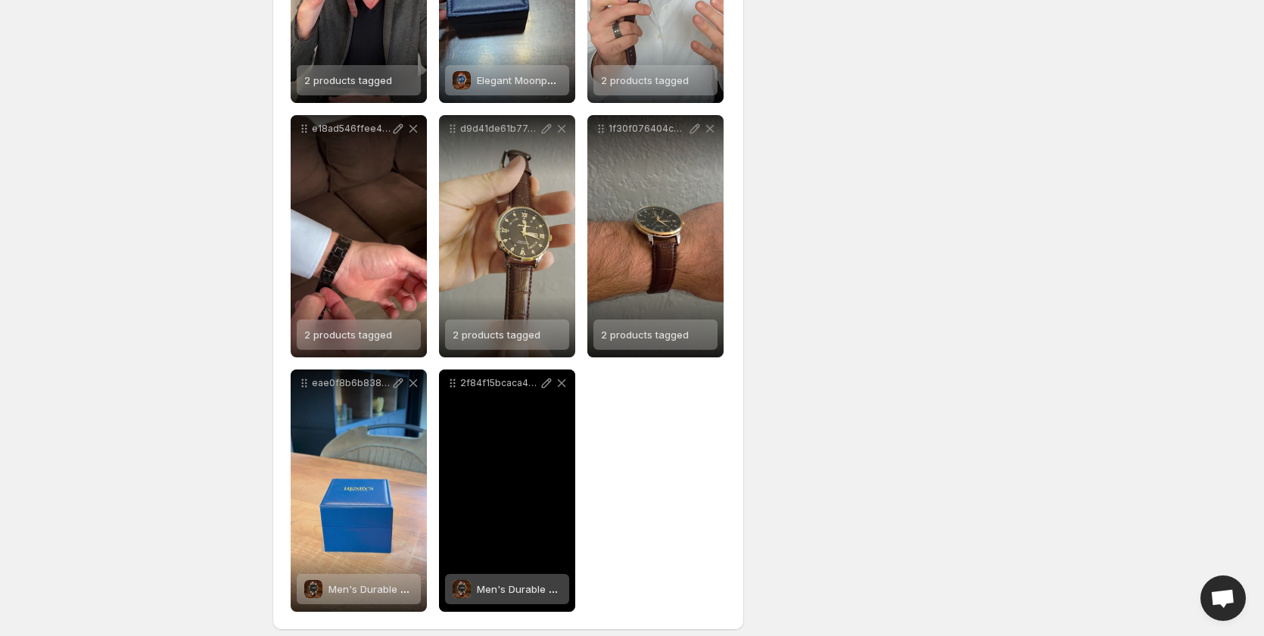
scroll to position [640, 0]
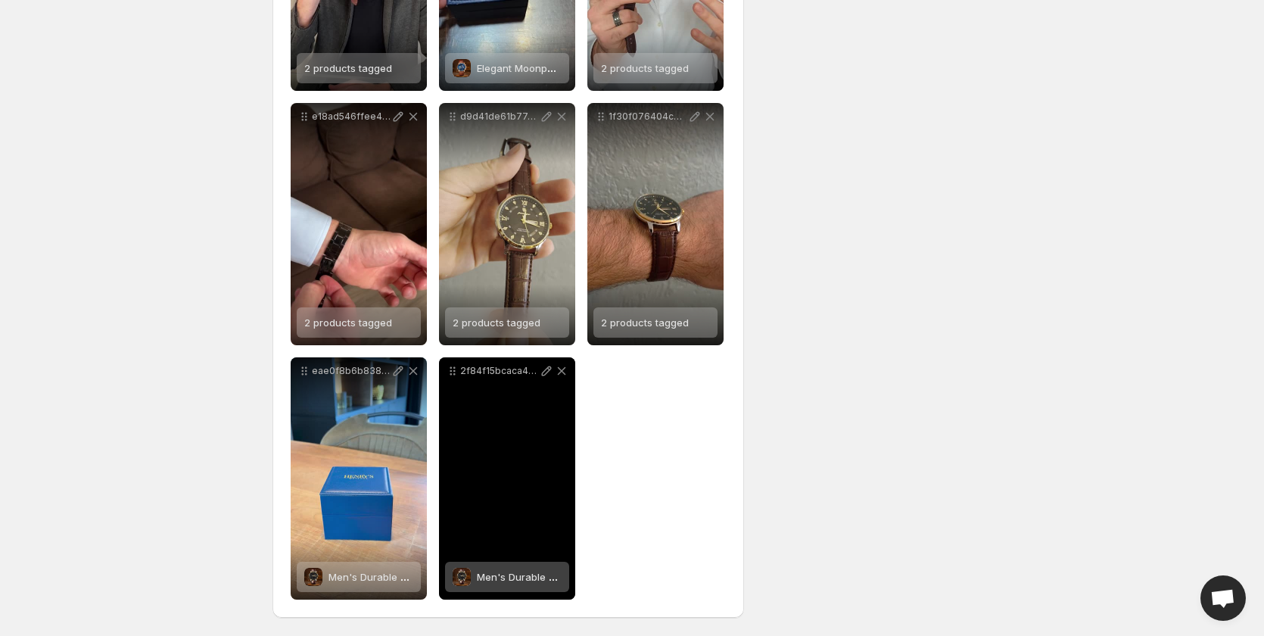
click at [500, 585] on div "Men's Durable Luminous Watch" at bounding box center [519, 577] width 85 height 30
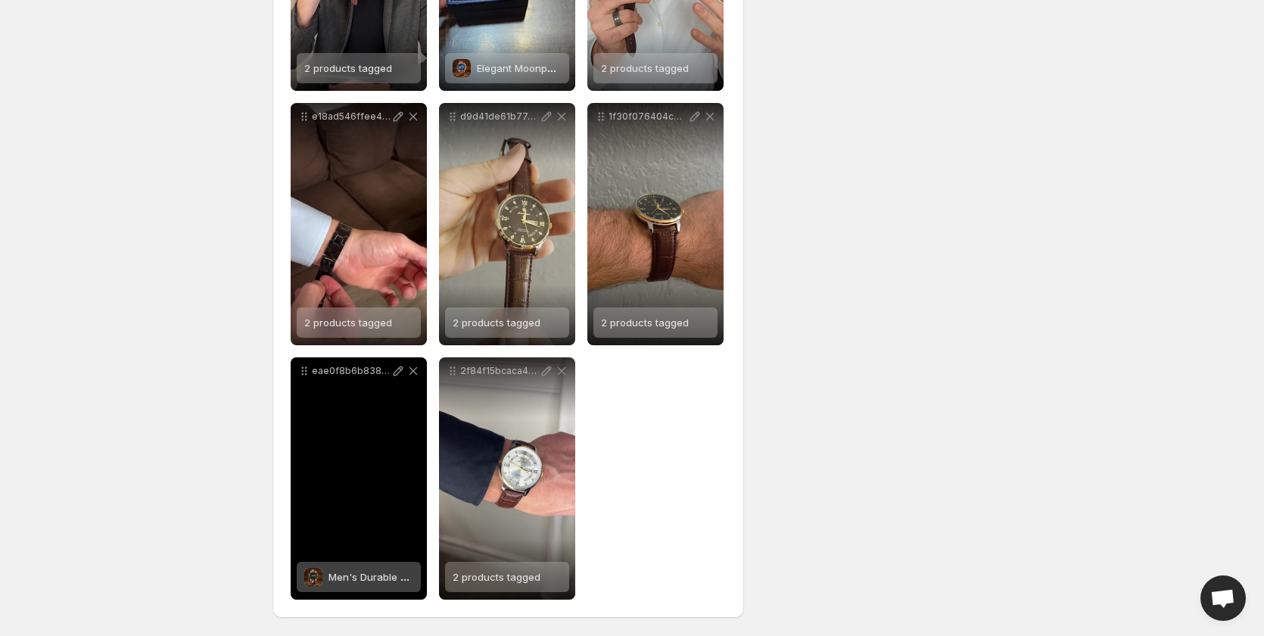
click at [365, 582] on span "Men's Durable Luminous Watch" at bounding box center [404, 577] width 151 height 12
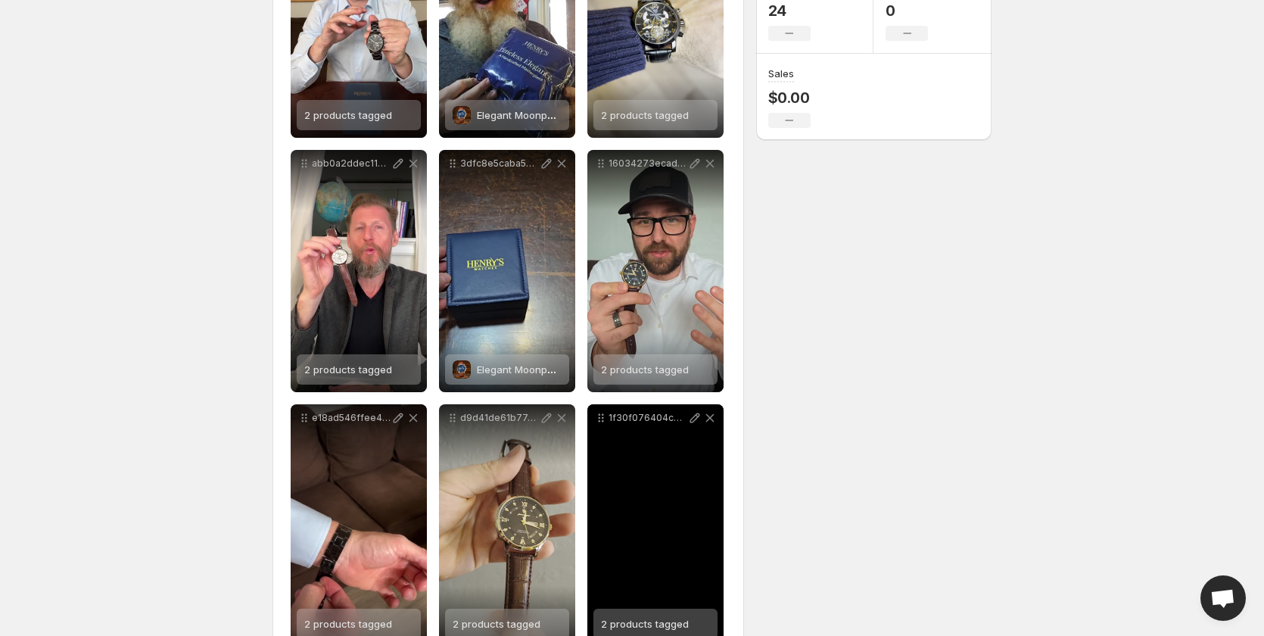
scroll to position [338, 0]
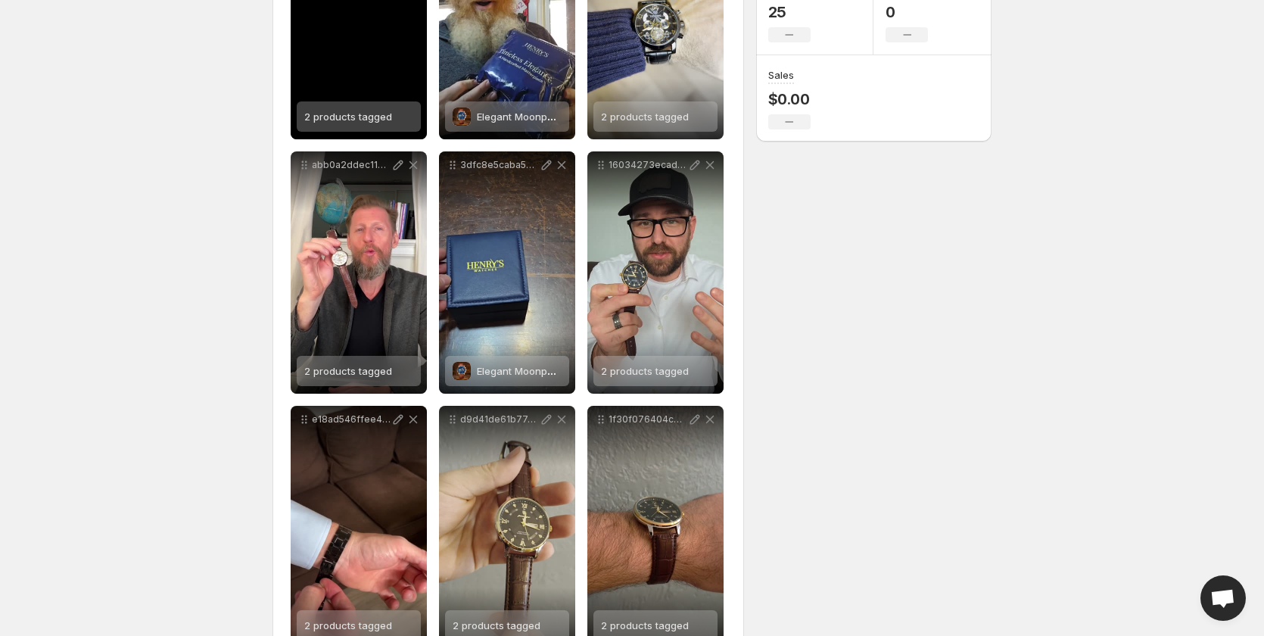
click at [354, 114] on span "2 products tagged" at bounding box center [348, 117] width 88 height 12
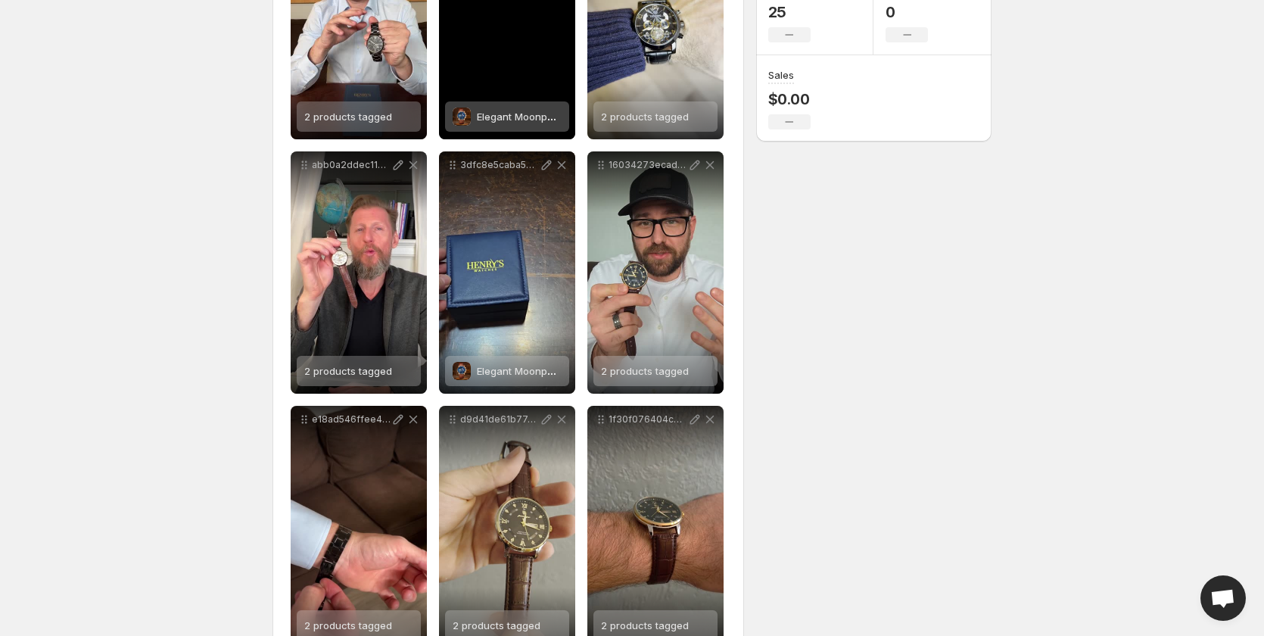
click at [495, 116] on span "Elegant Moonphase Watch" at bounding box center [540, 117] width 127 height 12
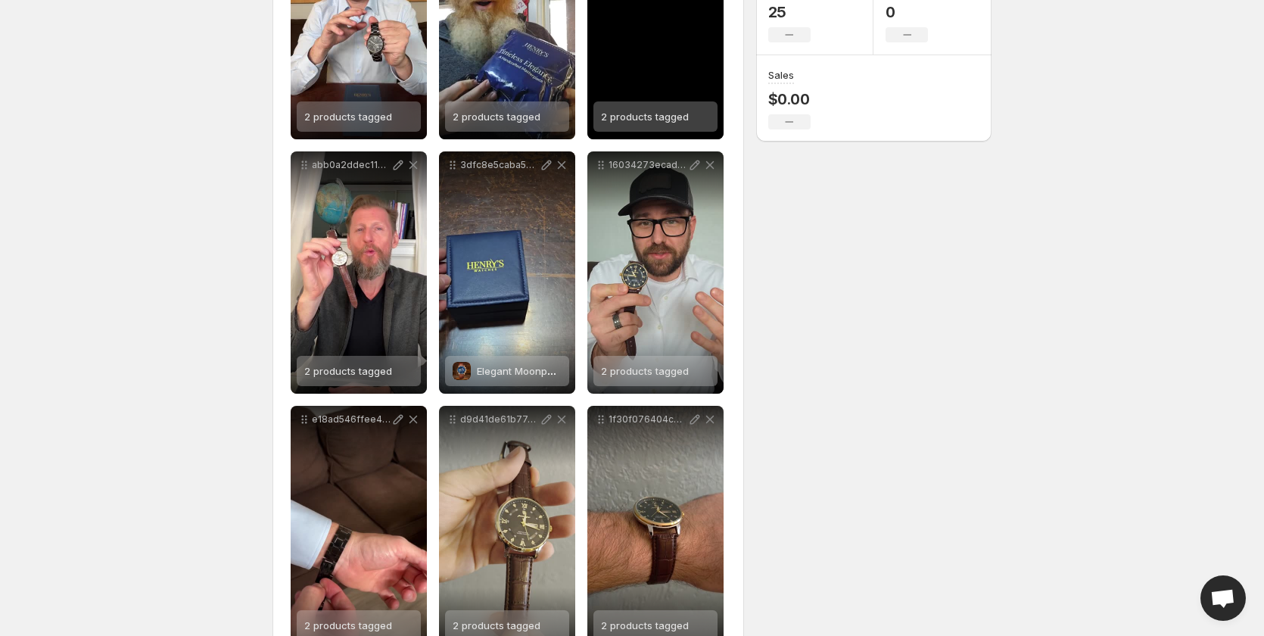
click at [650, 118] on span "2 products tagged" at bounding box center [645, 117] width 88 height 12
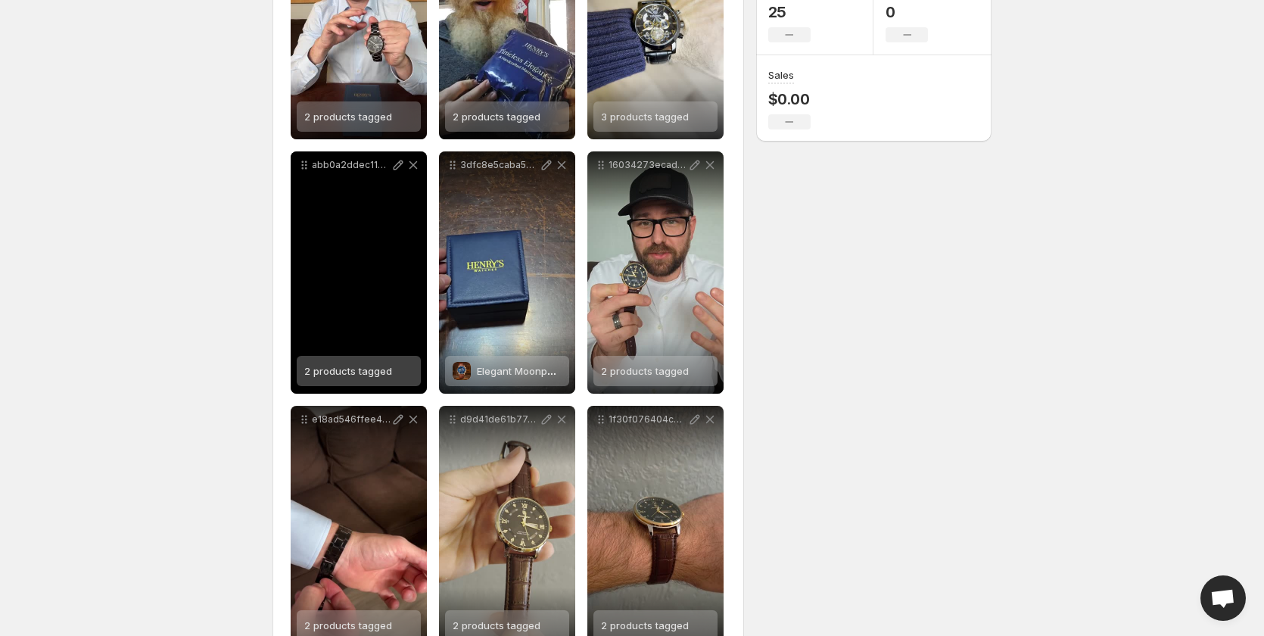
click at [349, 371] on span "2 products tagged" at bounding box center [348, 371] width 88 height 12
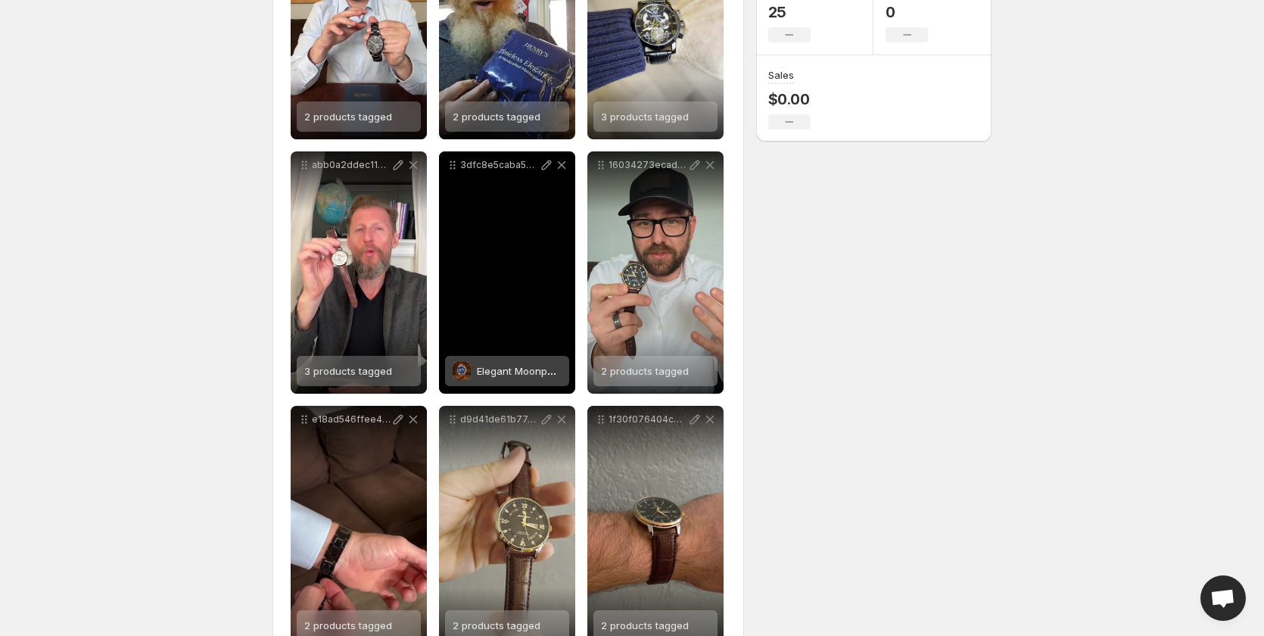
click at [516, 372] on span "Elegant Moonphase Watch" at bounding box center [540, 371] width 127 height 12
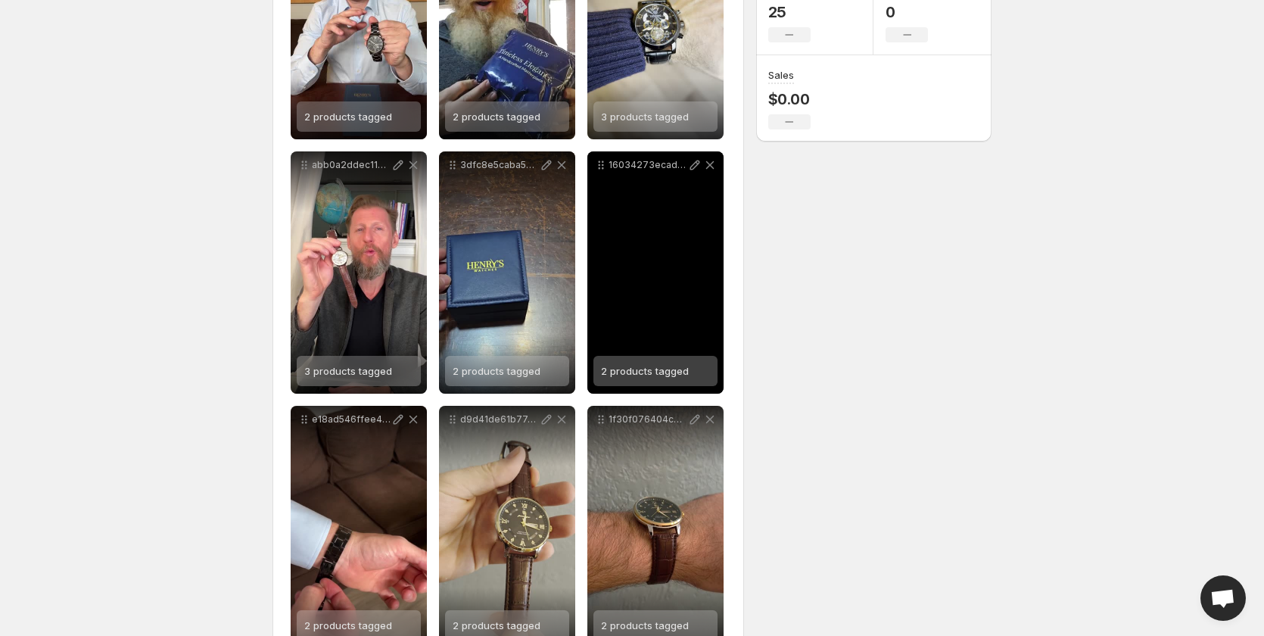
click at [645, 369] on span "2 products tagged" at bounding box center [645, 371] width 88 height 12
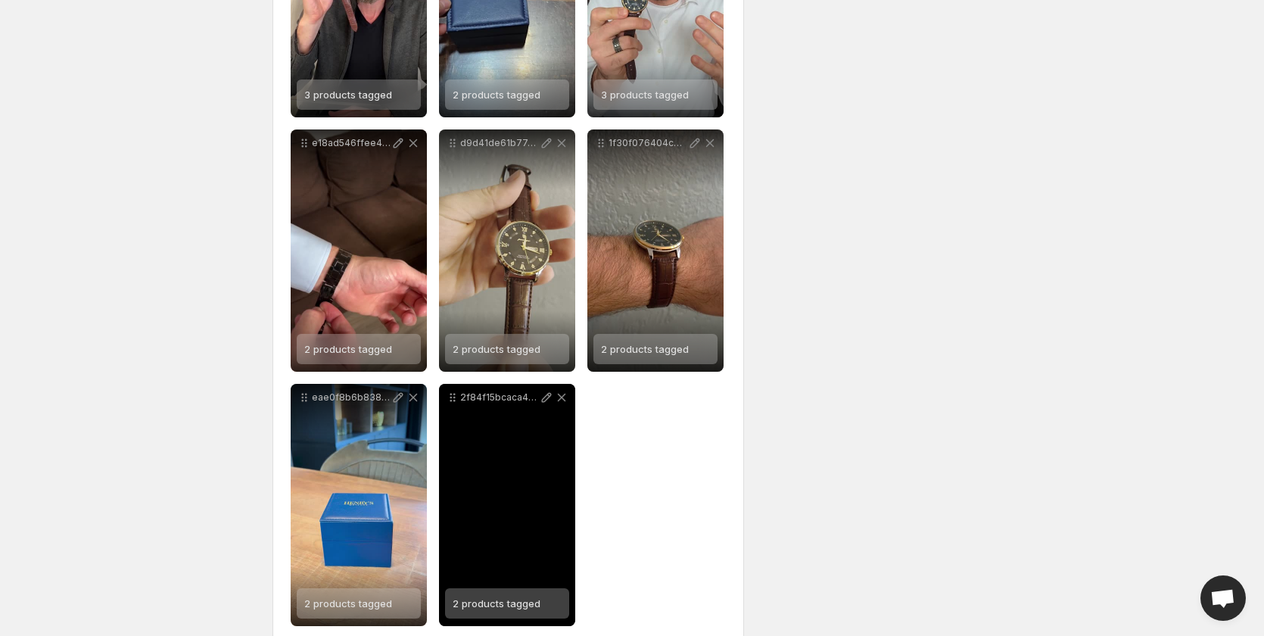
scroll to position [640, 0]
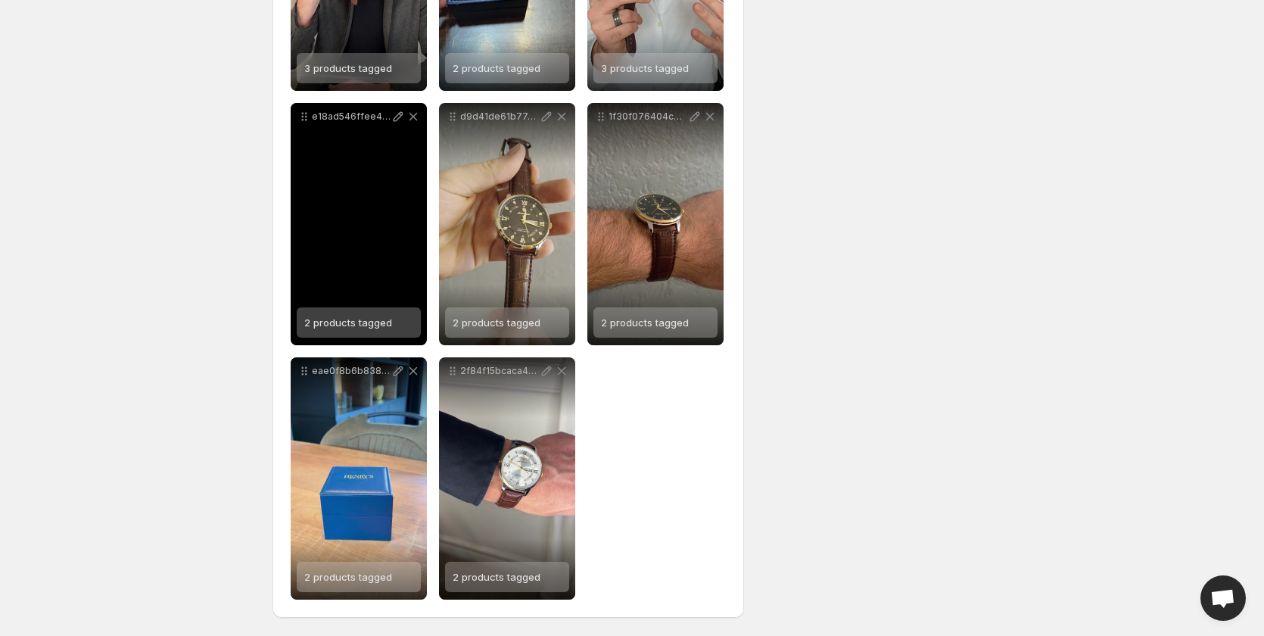
click at [357, 323] on span "2 products tagged" at bounding box center [348, 322] width 88 height 12
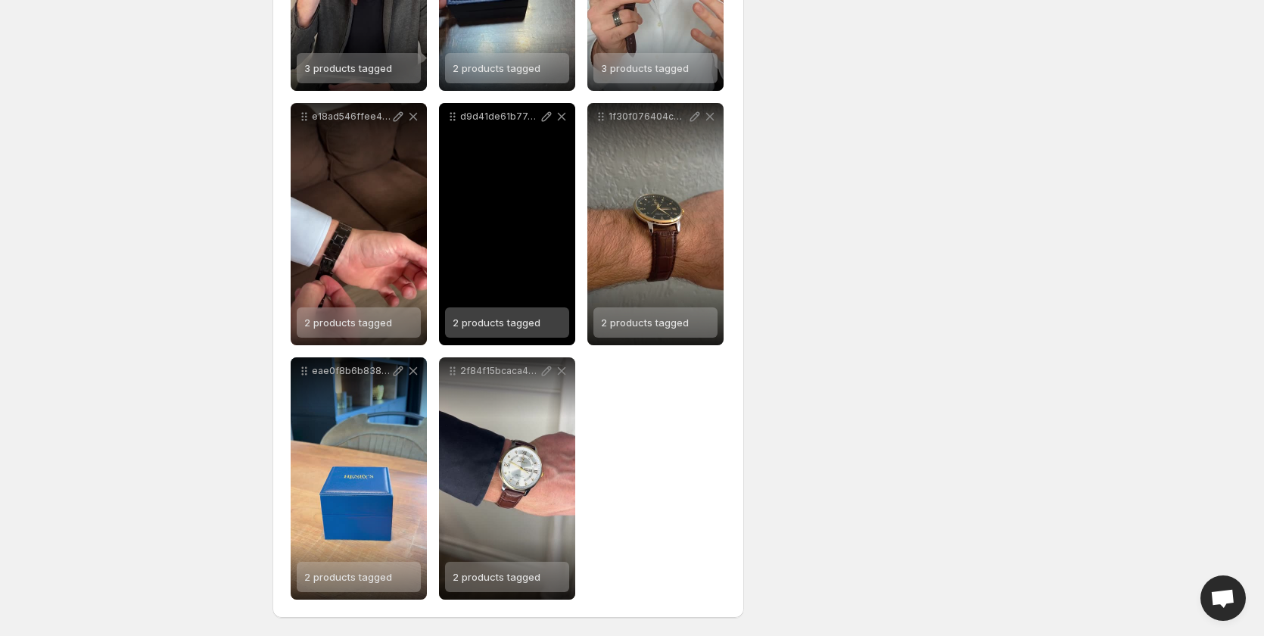
click at [502, 313] on div "2 products tagged" at bounding box center [497, 322] width 88 height 30
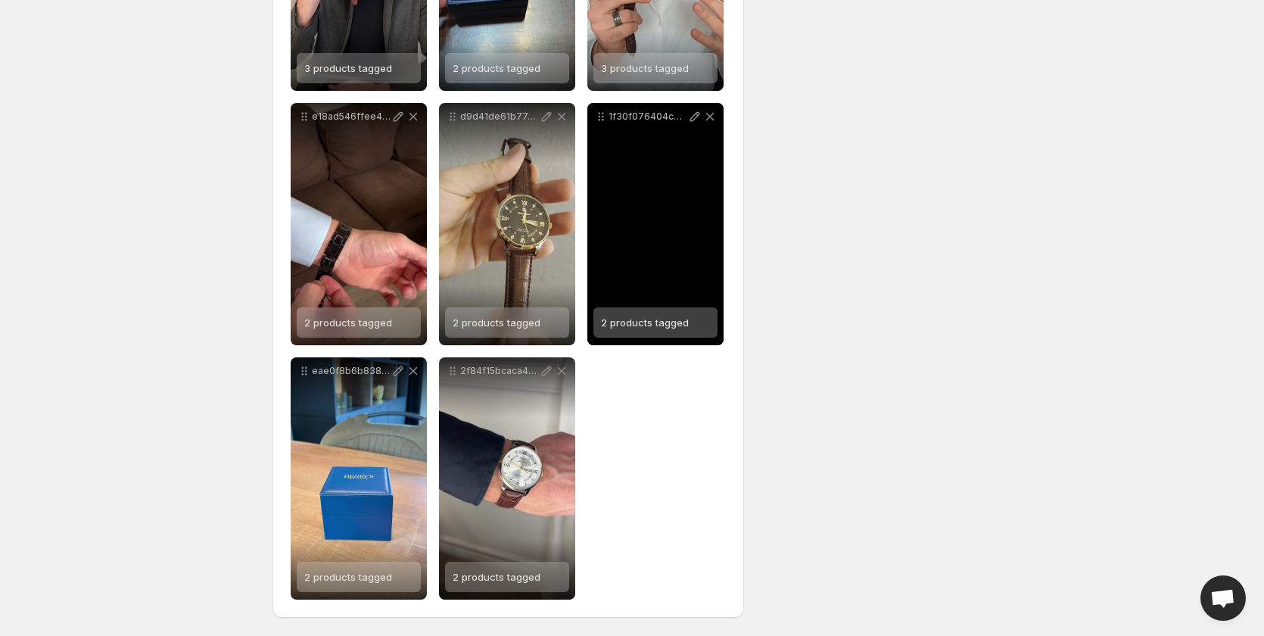
click at [652, 327] on span "2 products tagged" at bounding box center [645, 322] width 88 height 12
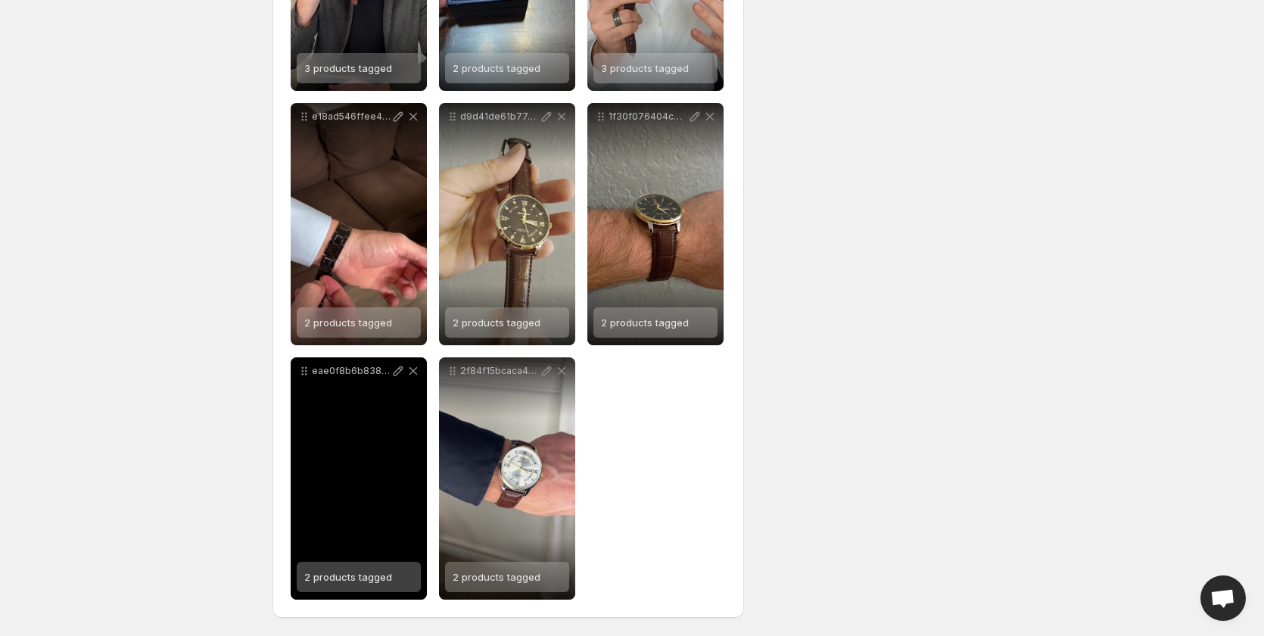
click at [364, 579] on span "2 products tagged" at bounding box center [348, 577] width 88 height 12
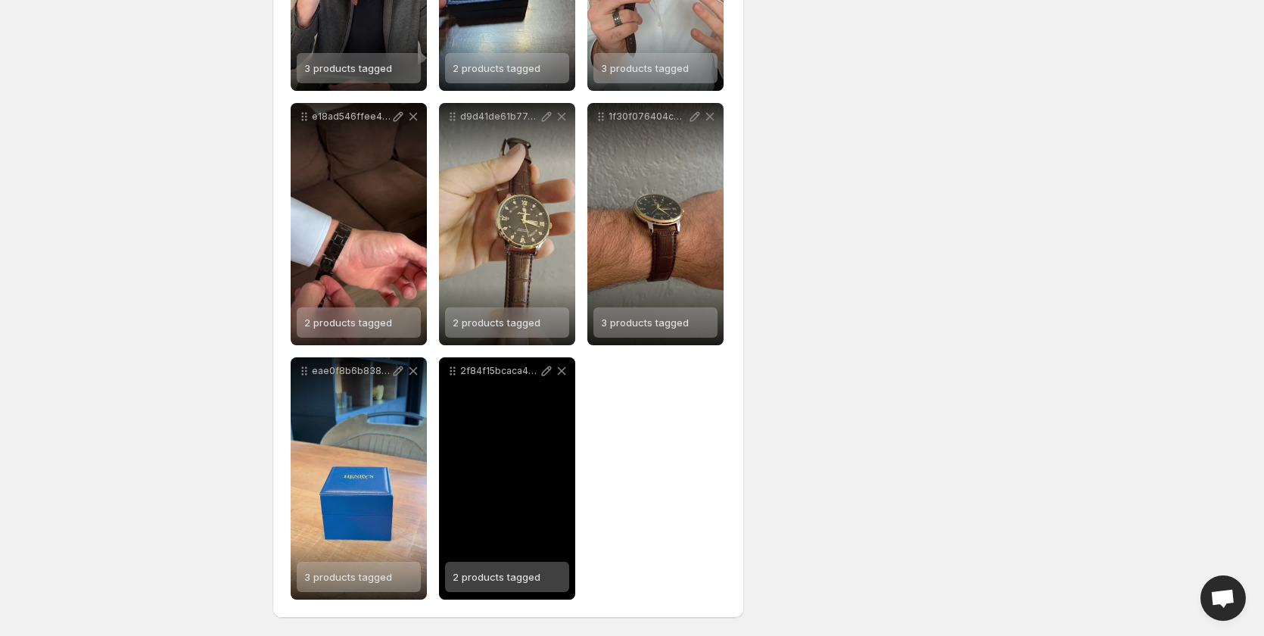
click at [519, 568] on div "2 products tagged" at bounding box center [497, 577] width 88 height 30
click at [507, 572] on span "3 products tagged" at bounding box center [497, 577] width 88 height 12
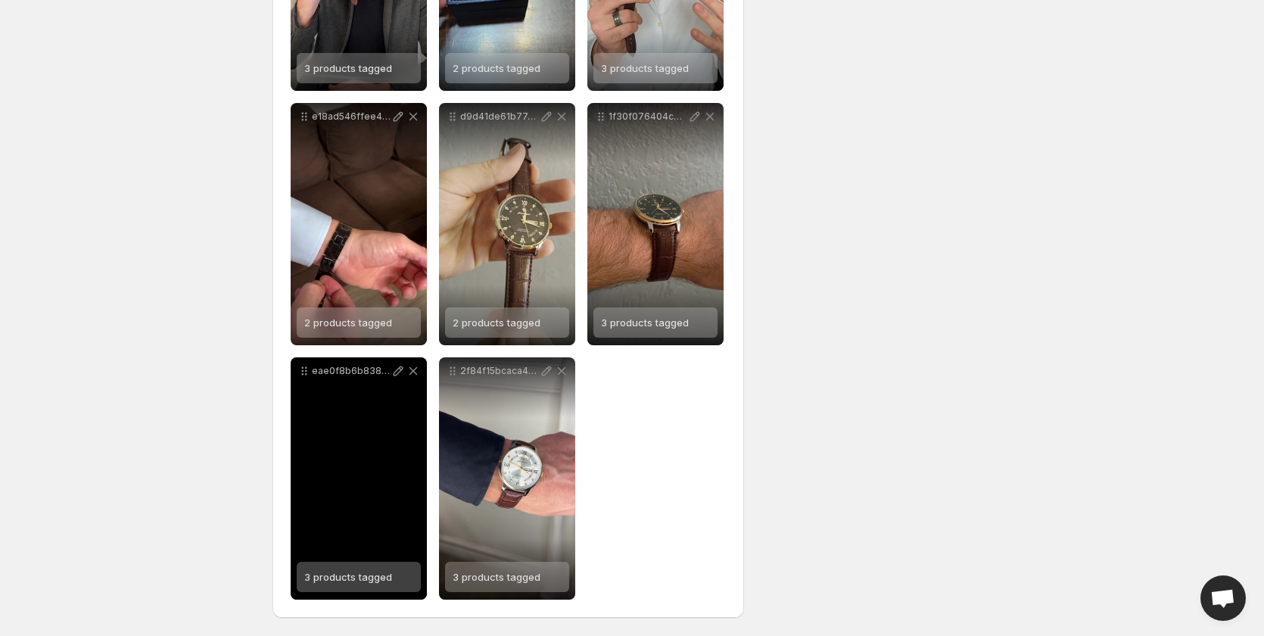
click at [381, 581] on span "3 products tagged" at bounding box center [348, 577] width 88 height 12
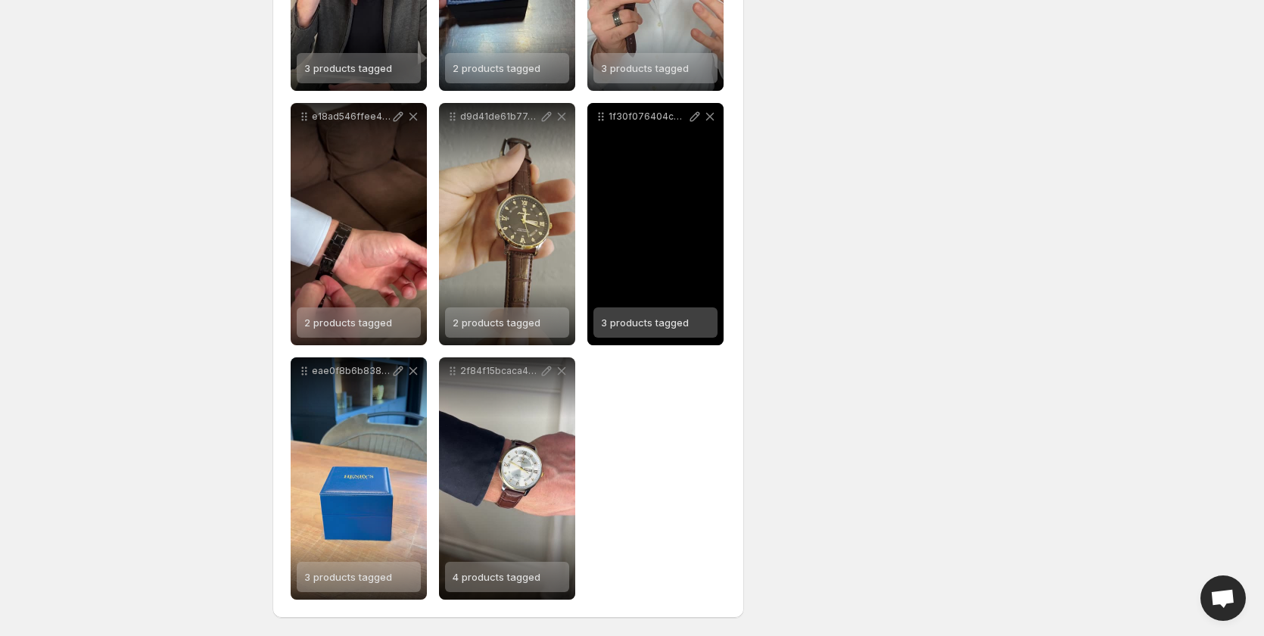
click at [640, 320] on span "3 products tagged" at bounding box center [645, 322] width 88 height 12
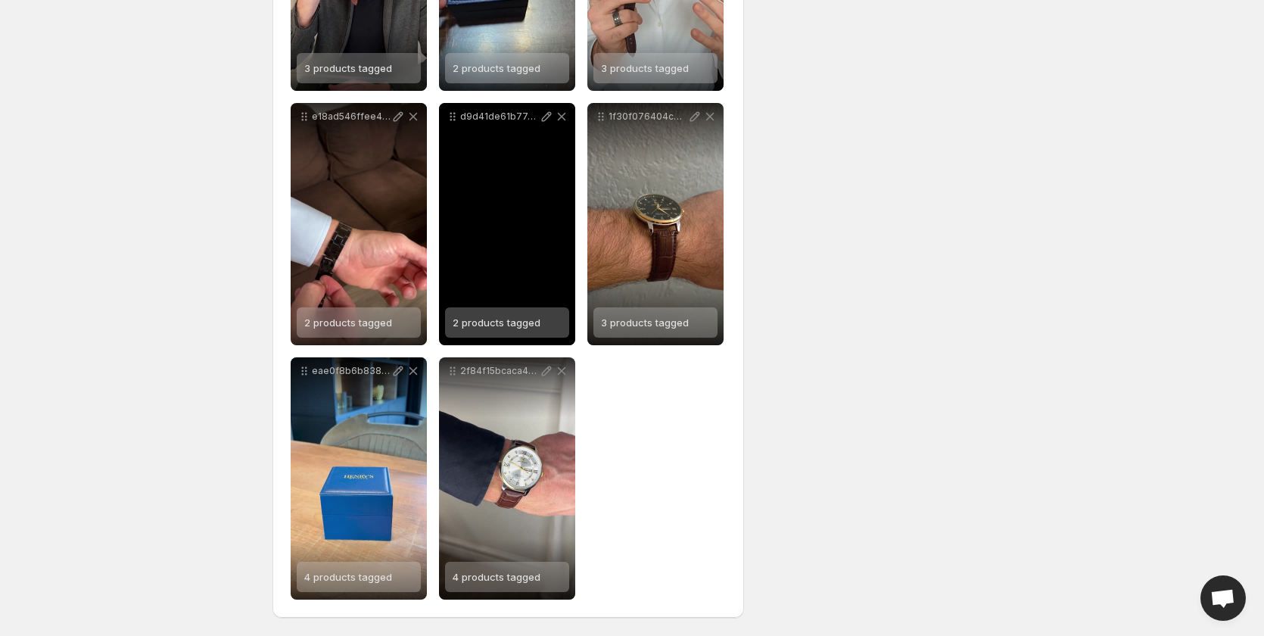
click at [506, 326] on span "2 products tagged" at bounding box center [497, 322] width 88 height 12
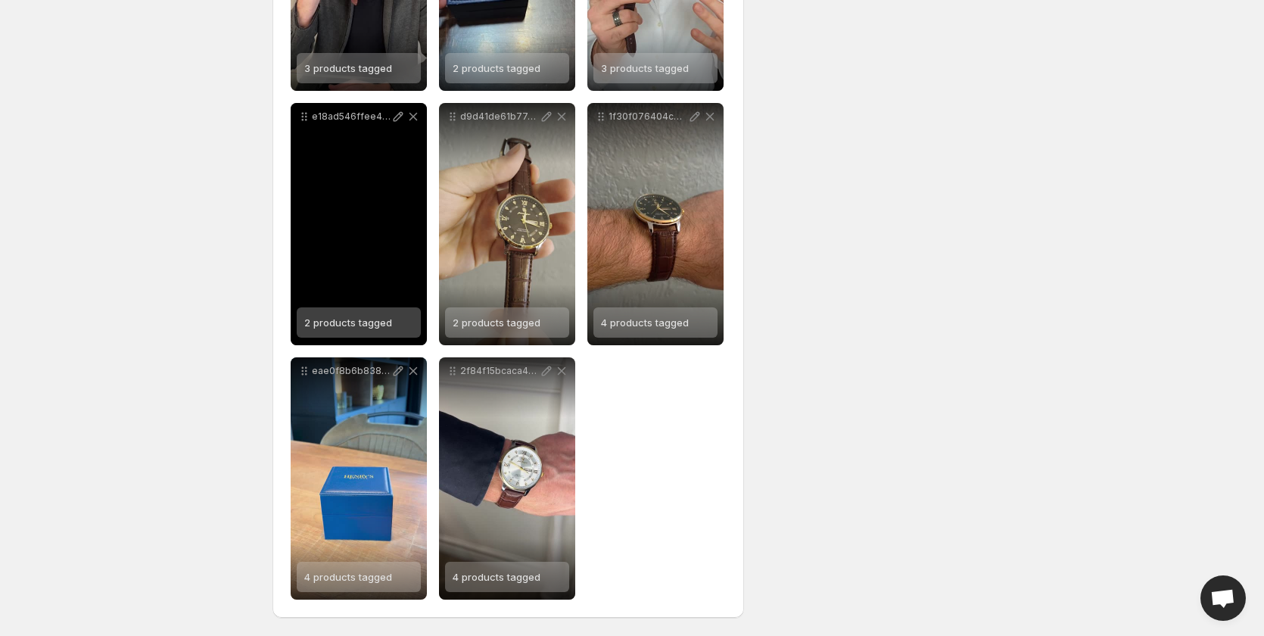
click at [360, 326] on span "2 products tagged" at bounding box center [348, 322] width 88 height 12
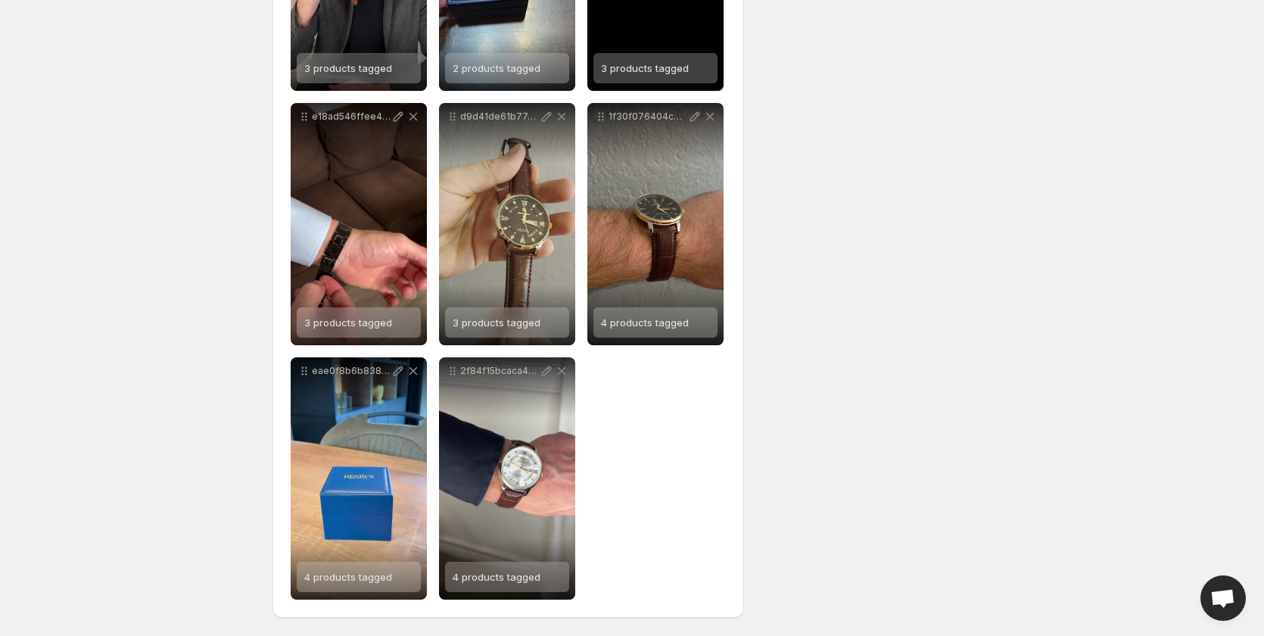
click at [659, 64] on span "3 products tagged" at bounding box center [645, 68] width 88 height 12
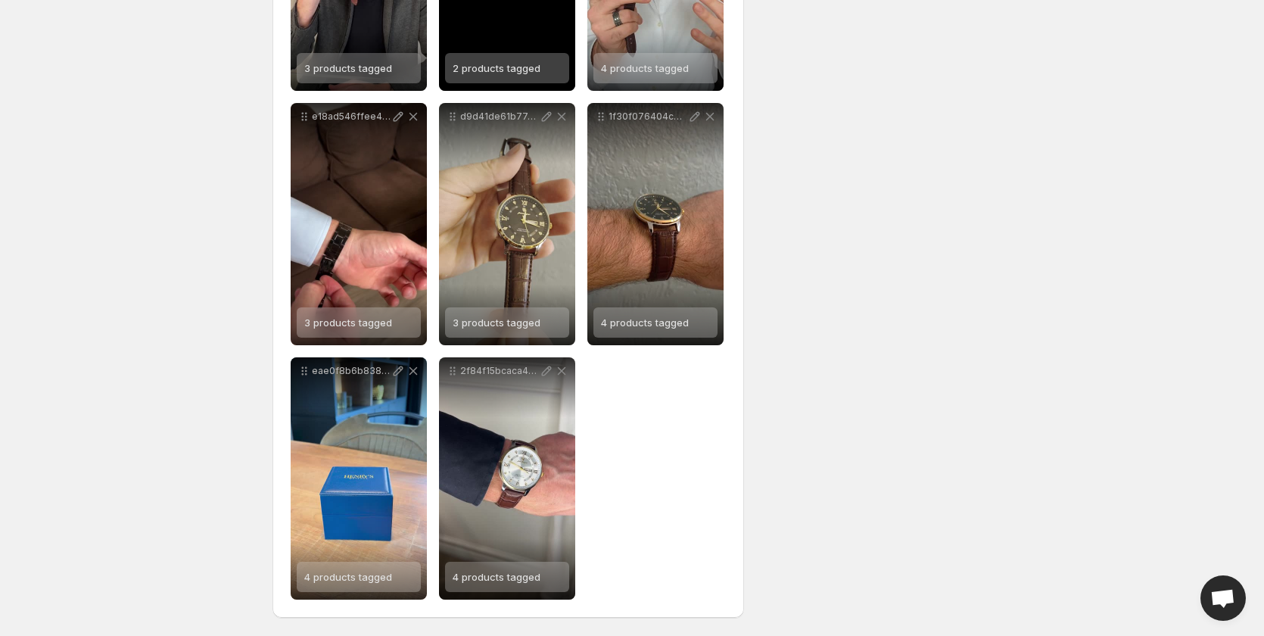
click at [503, 72] on span "2 products tagged" at bounding box center [497, 68] width 88 height 12
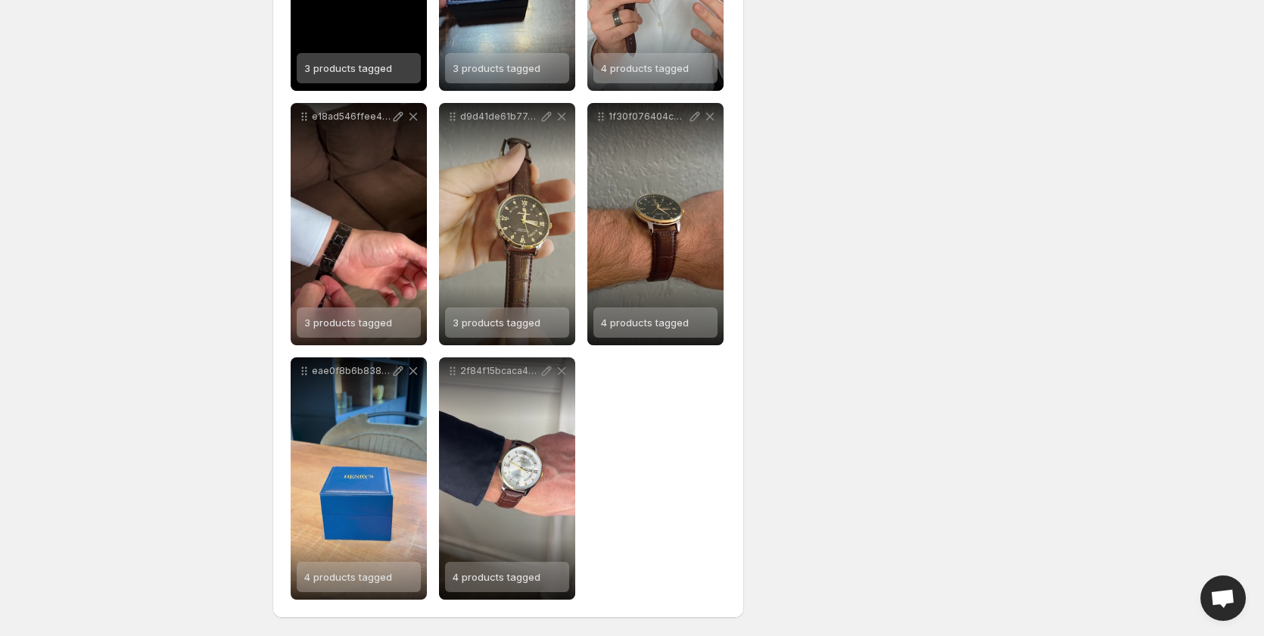
click at [348, 67] on span "3 products tagged" at bounding box center [348, 68] width 88 height 12
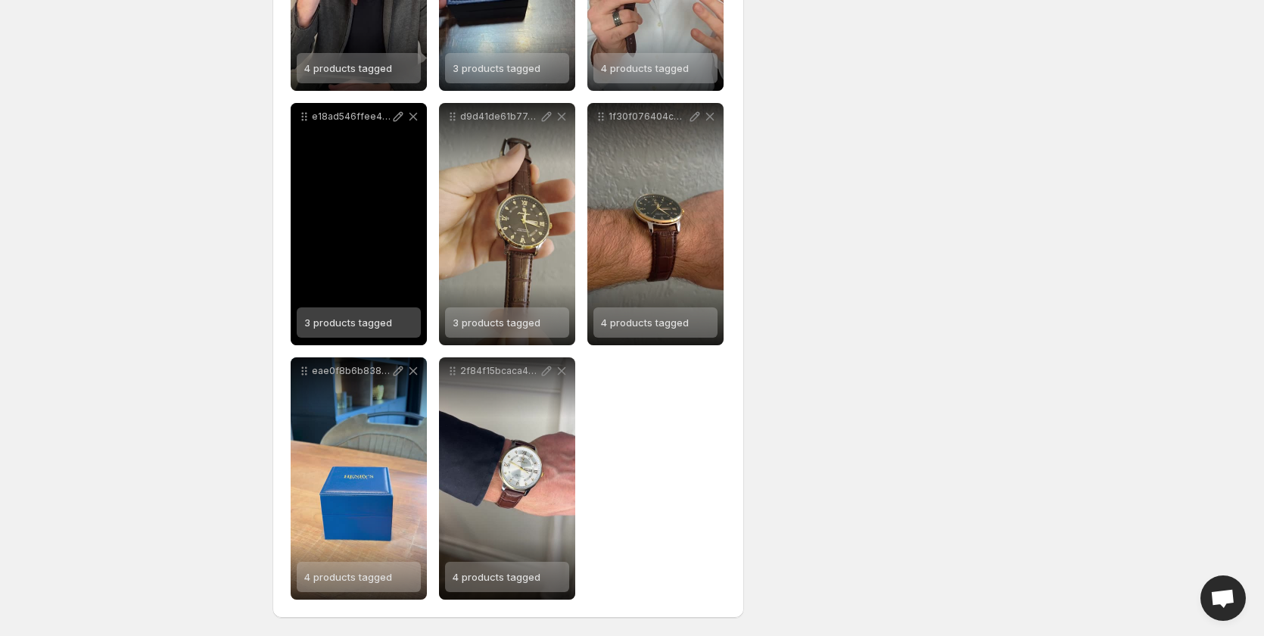
click at [352, 319] on span "3 products tagged" at bounding box center [348, 322] width 88 height 12
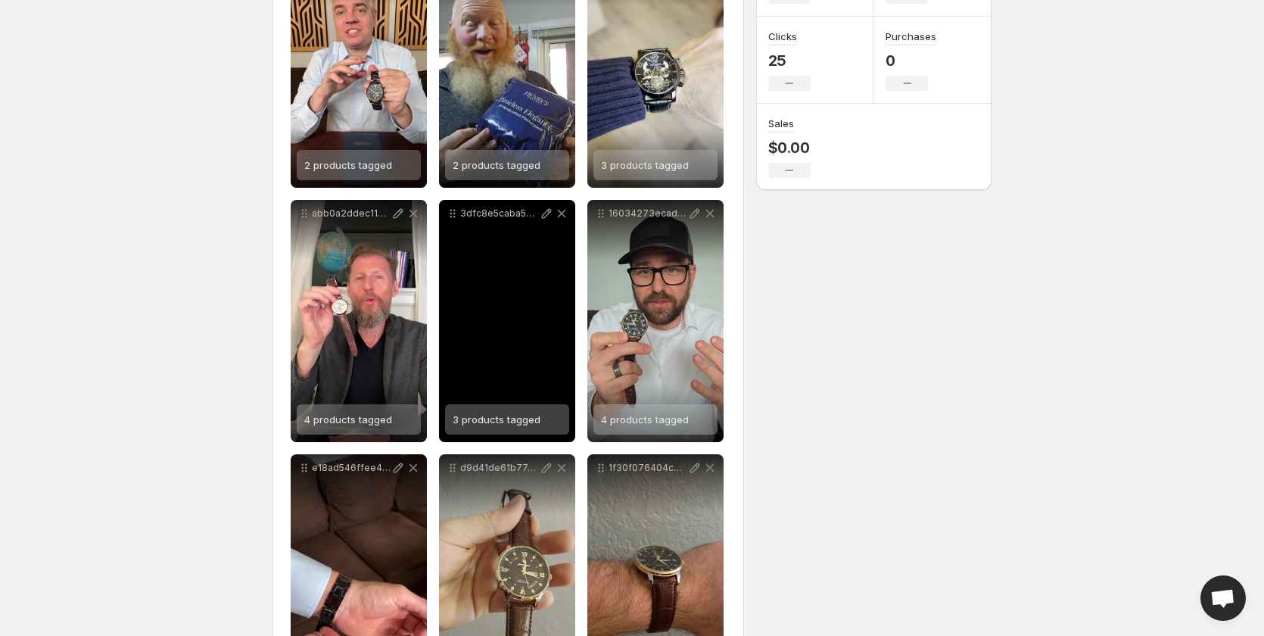
scroll to position [262, 0]
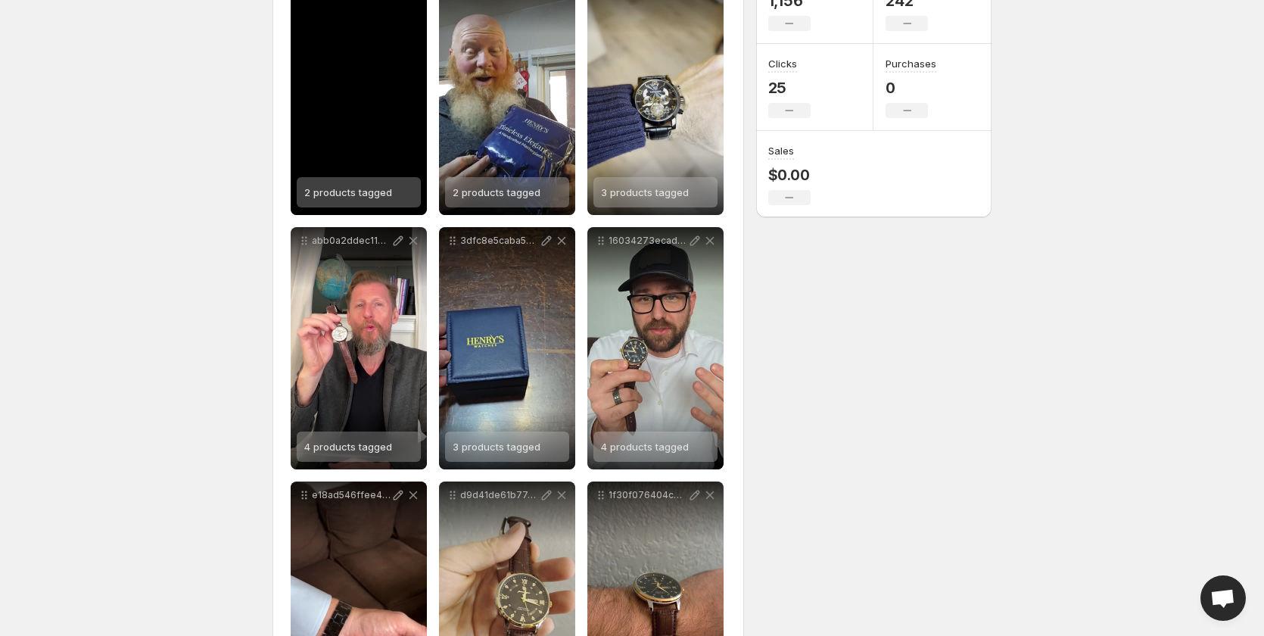
click at [362, 190] on span "2 products tagged" at bounding box center [348, 192] width 88 height 12
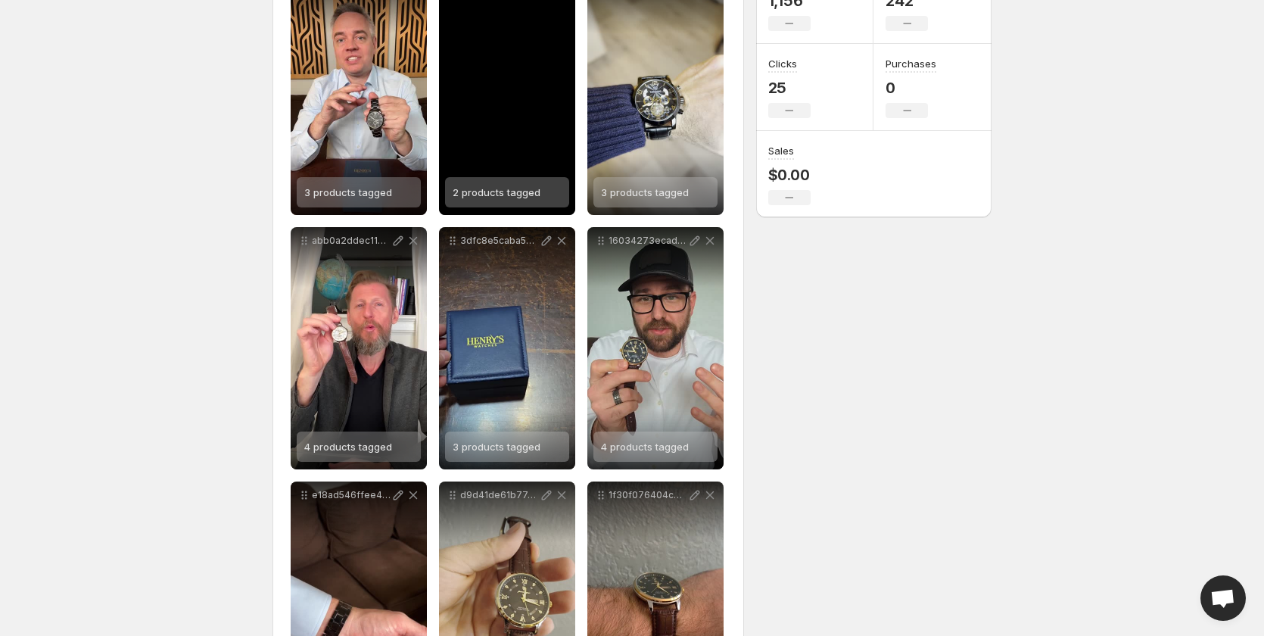
click at [499, 195] on span "2 products tagged" at bounding box center [497, 192] width 88 height 12
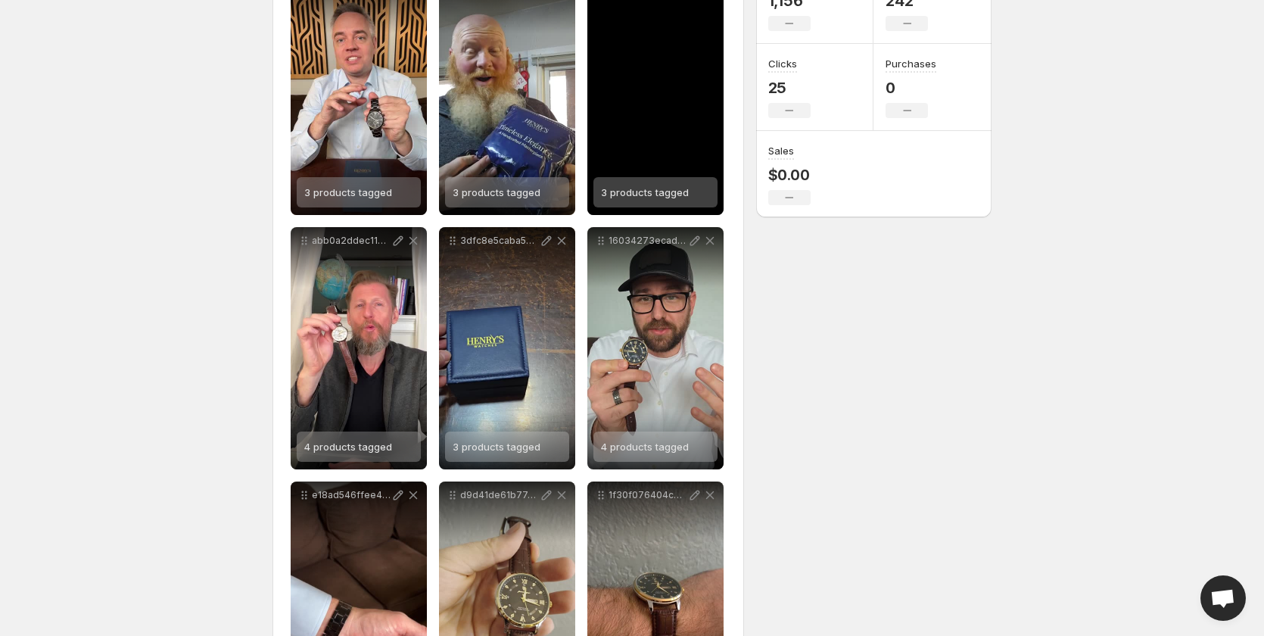
click at [662, 195] on span "3 products tagged" at bounding box center [645, 192] width 88 height 12
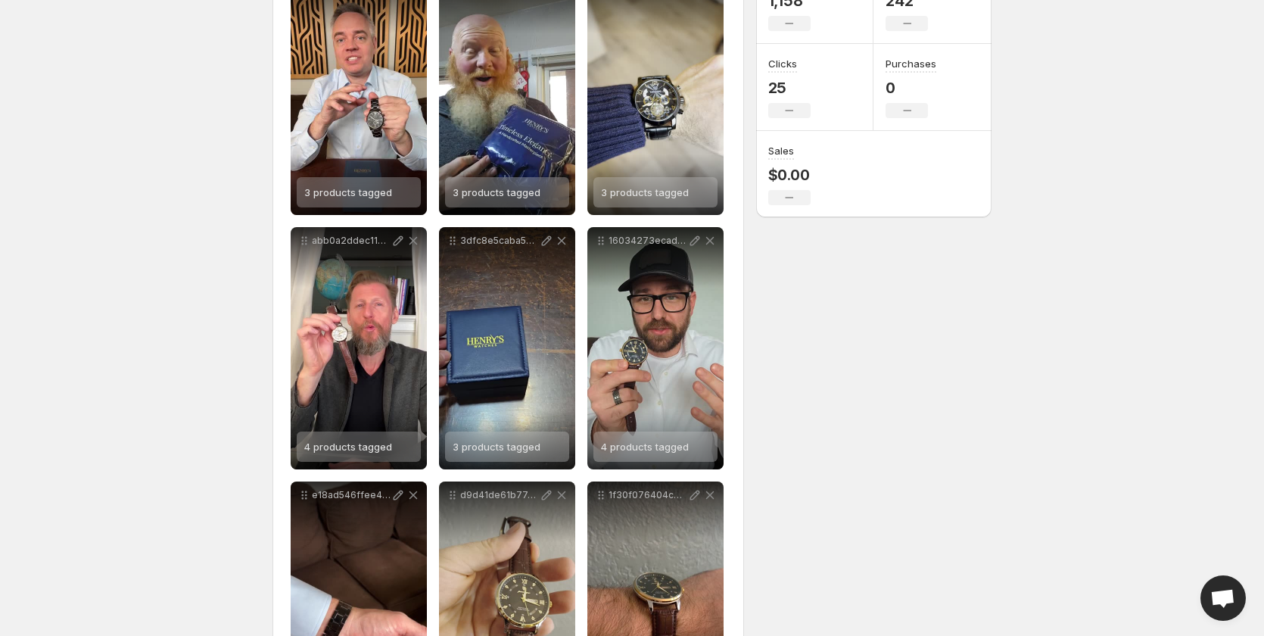
click at [484, 192] on span "3 products tagged" at bounding box center [497, 192] width 88 height 12
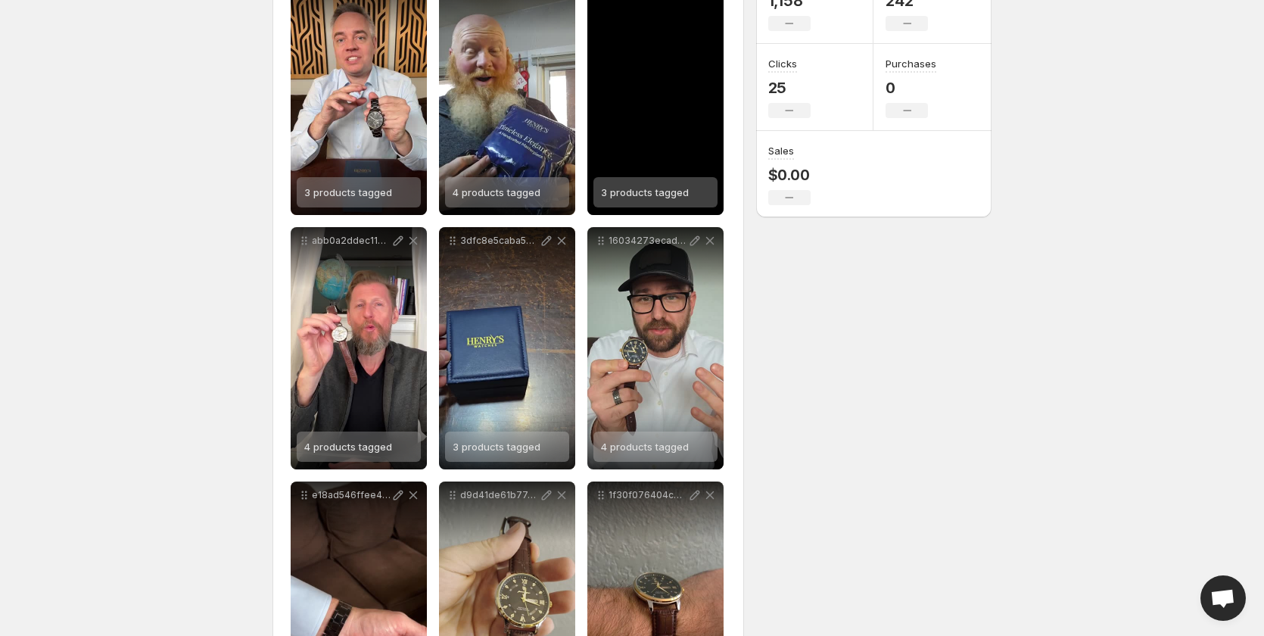
click at [649, 194] on span "3 products tagged" at bounding box center [645, 192] width 88 height 12
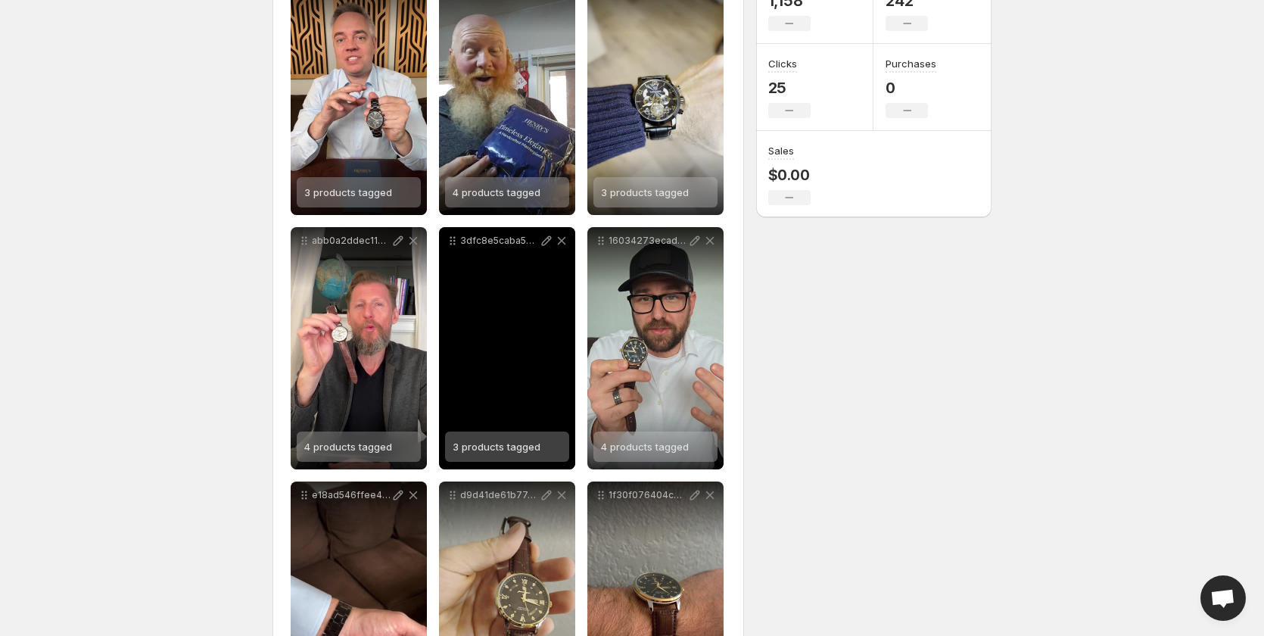
click at [491, 453] on div "3 products tagged" at bounding box center [497, 447] width 88 height 30
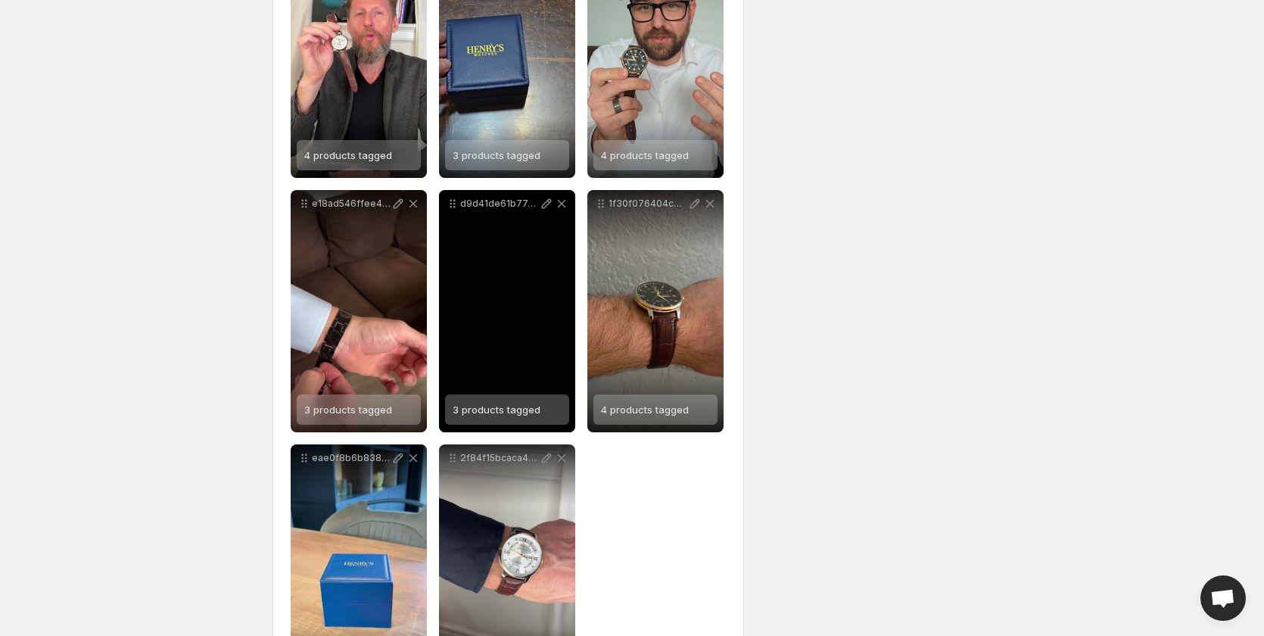
scroll to position [640, 0]
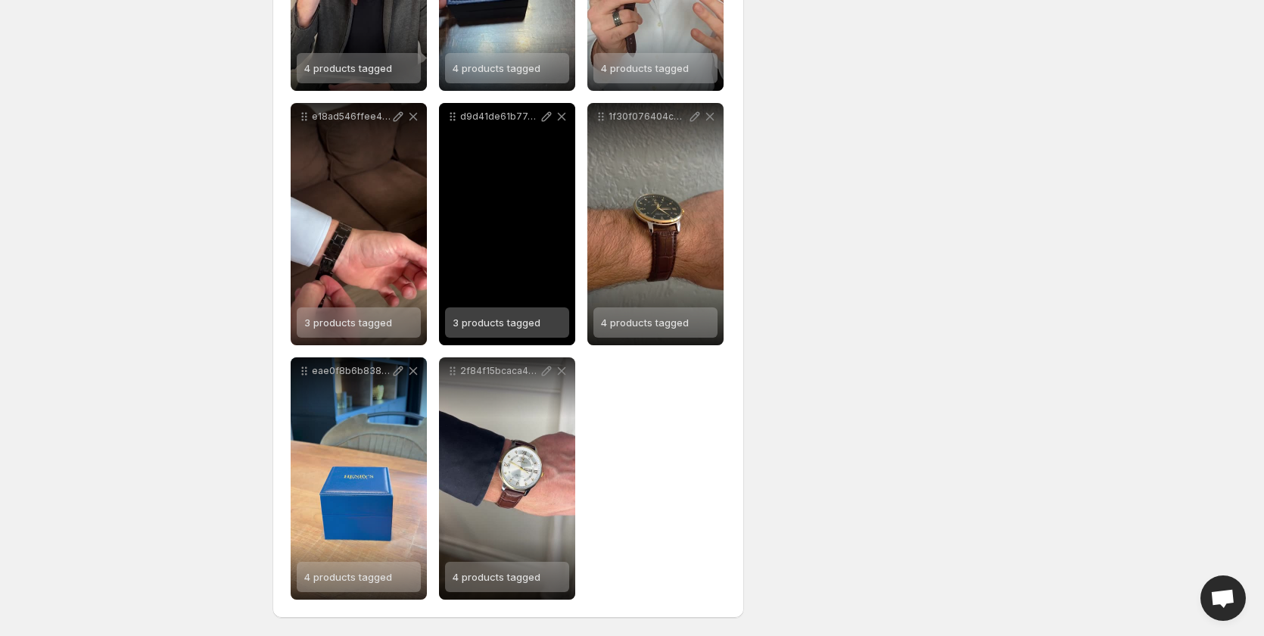
click at [521, 314] on div "3 products tagged" at bounding box center [497, 322] width 88 height 30
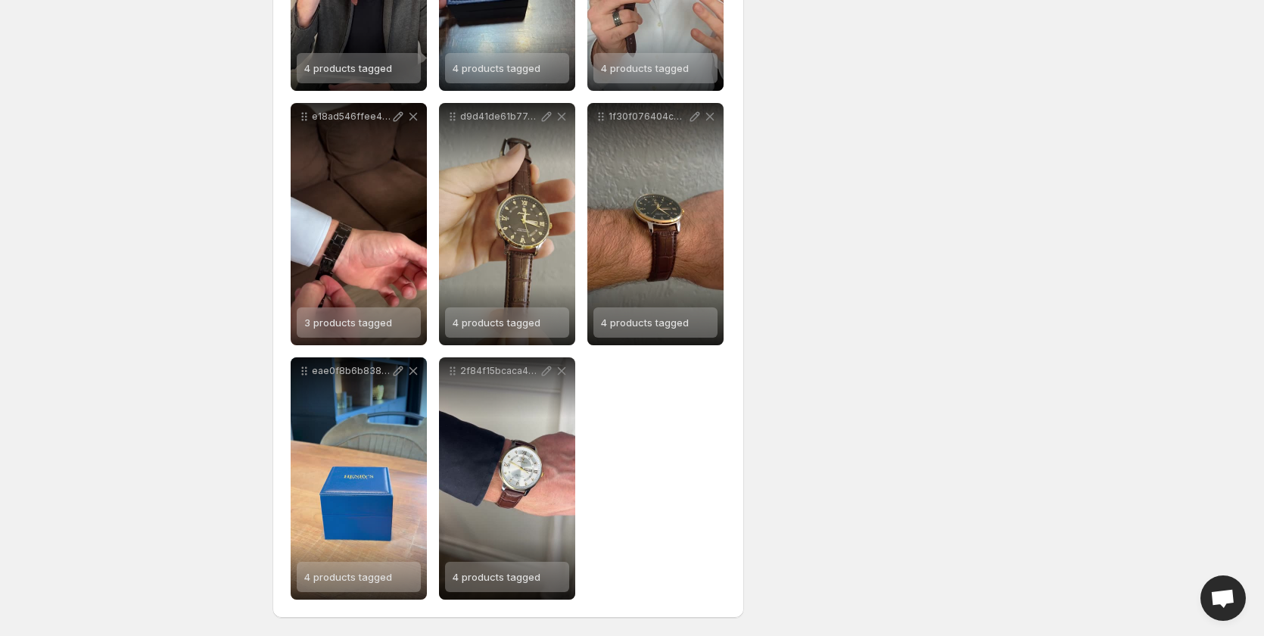
scroll to position [639, 0]
